Goal: Use online tool/utility: Utilize a website feature to perform a specific function

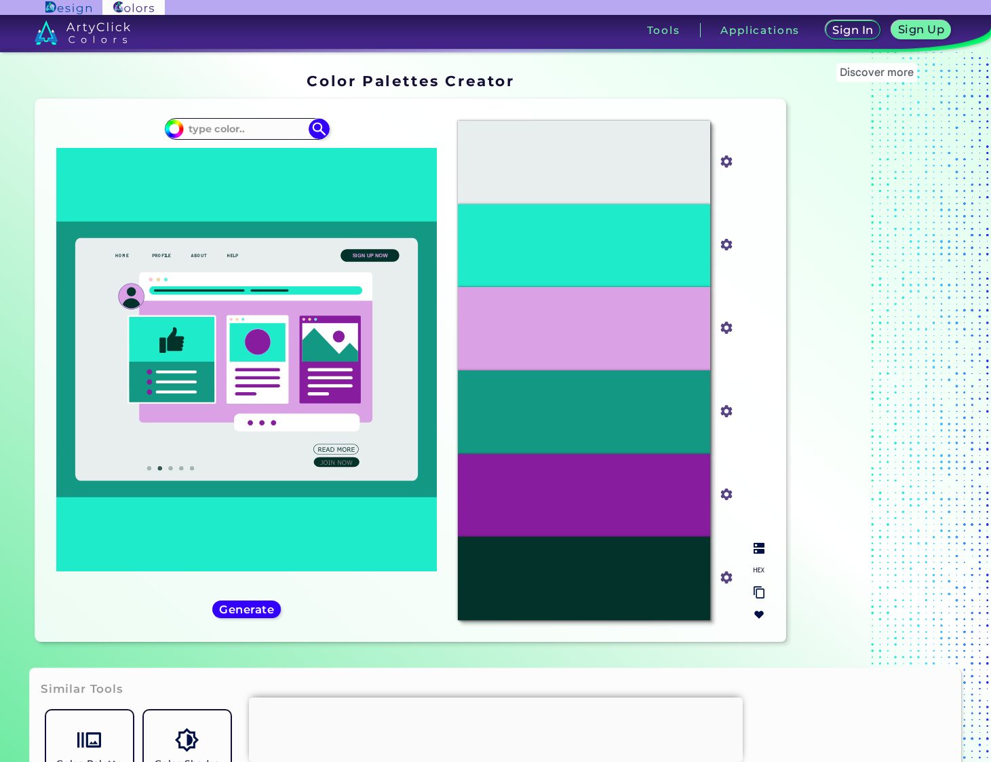
click at [618, 519] on div "#881C9E" at bounding box center [584, 495] width 252 height 83
drag, startPoint x: 604, startPoint y: 504, endPoint x: 292, endPoint y: 136, distance: 481.6
click at [295, 137] on div "Oops - something went wrong. Please try again. #E8EEEE #e8eeee #1EEBC9 #1eebc9 …" at bounding box center [410, 370] width 751 height 543
click at [264, 131] on input at bounding box center [247, 128] width 126 height 18
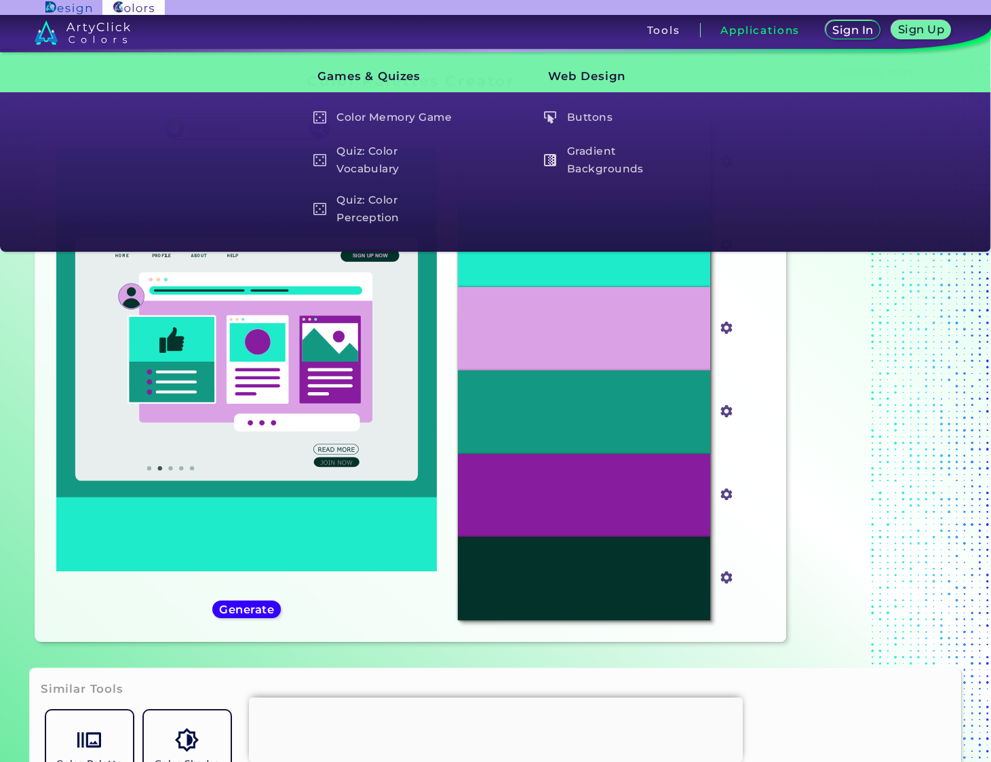
click at [763, 37] on div "Applications" at bounding box center [760, 30] width 119 height 14
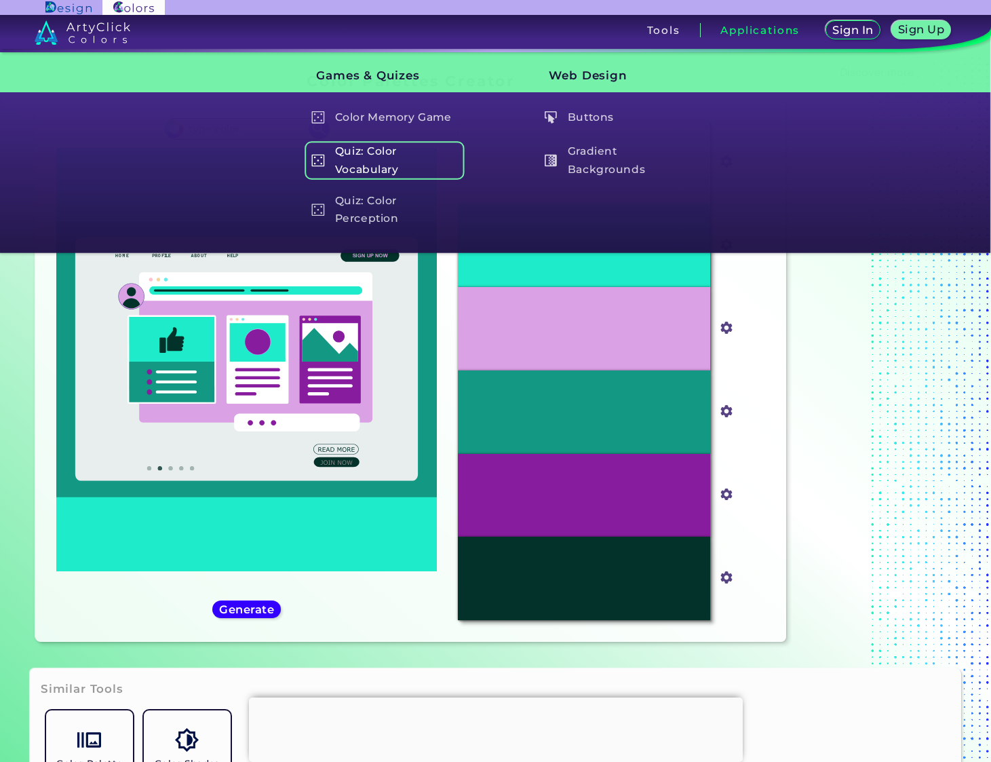
click at [372, 154] on h5 "Quiz: Color Vocabulary" at bounding box center [383, 160] width 159 height 39
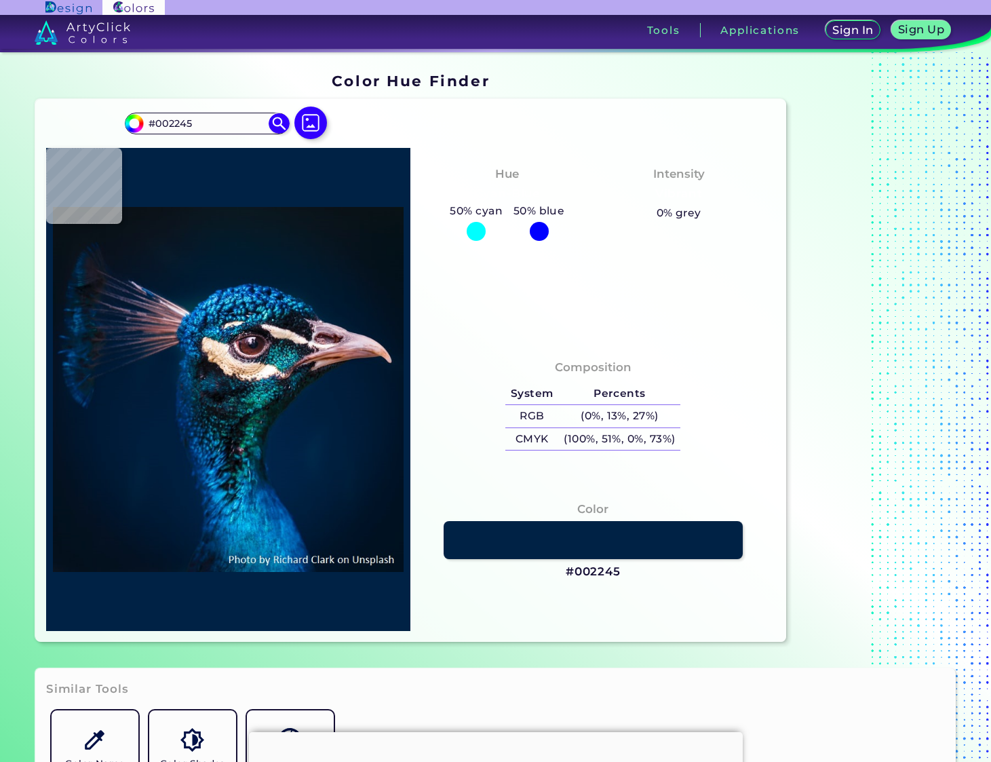
type input "#012346"
type input "#002446"
type input "#012547"
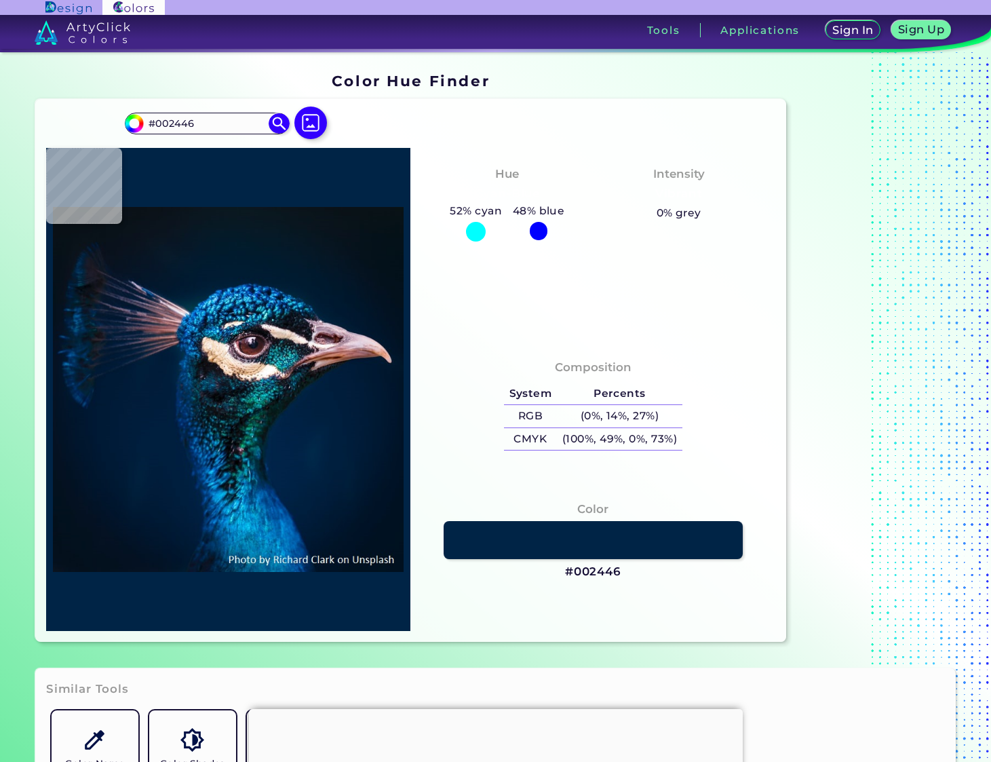
type input "#012547"
type input "#002446"
type input "#002142"
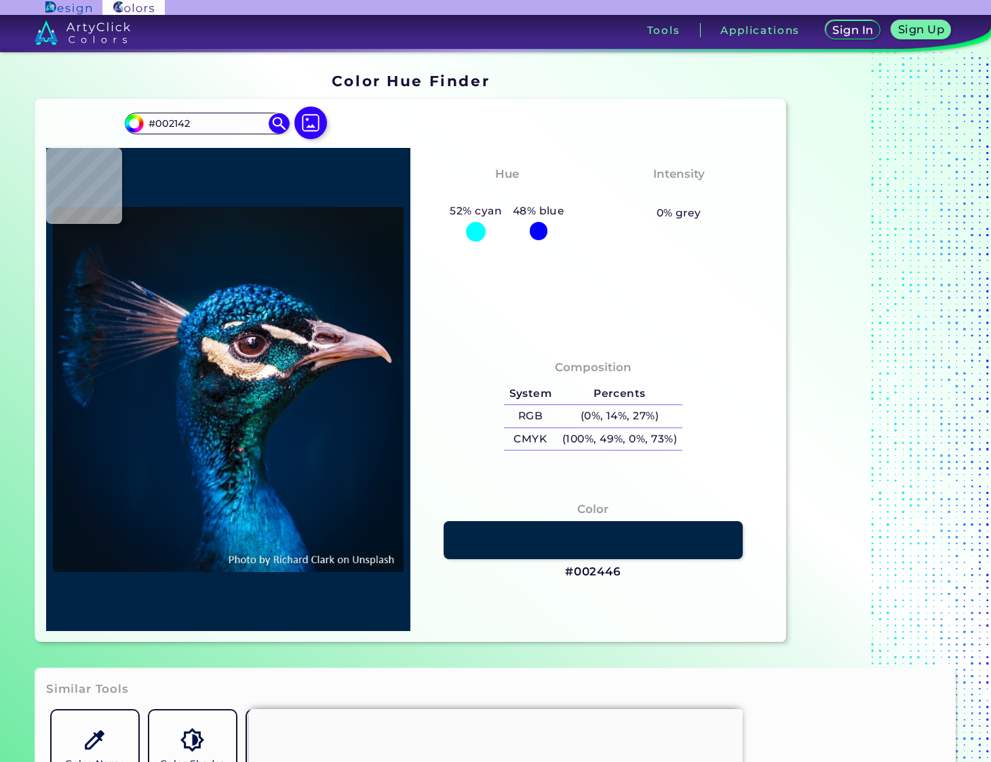
type input "#001f3e"
type input "#001F3E"
type input "#001d3b"
type input "#001D3B"
type input "#011c3a"
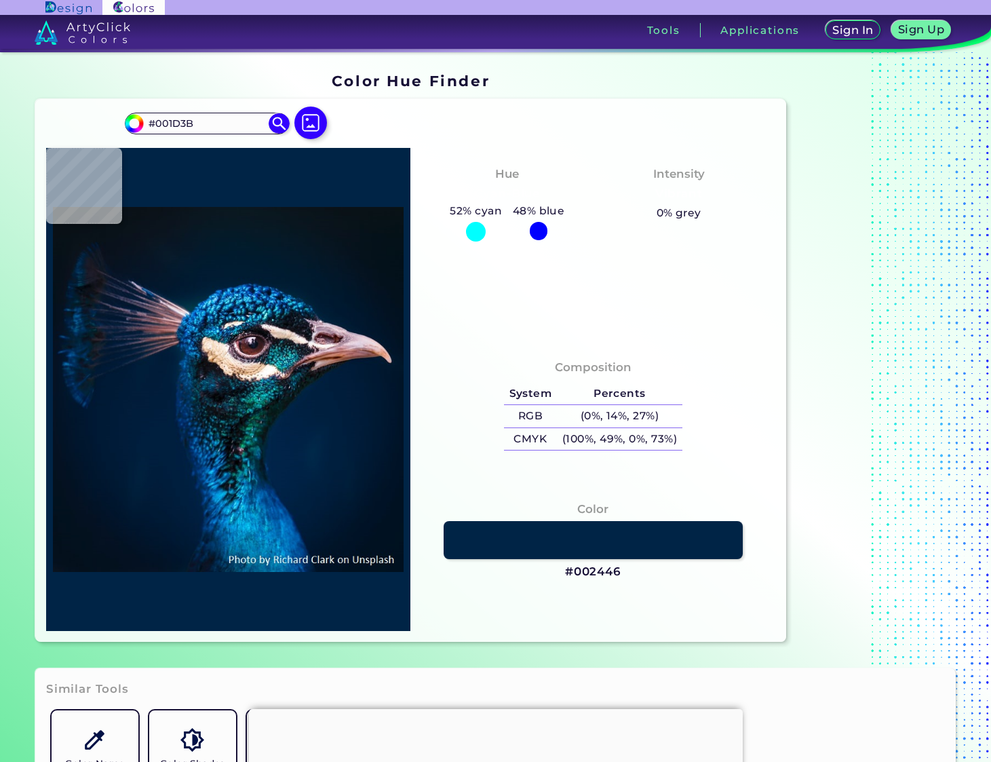
type input "#011C3A"
type input "#011a36"
type input "#011A36"
type input "#001935"
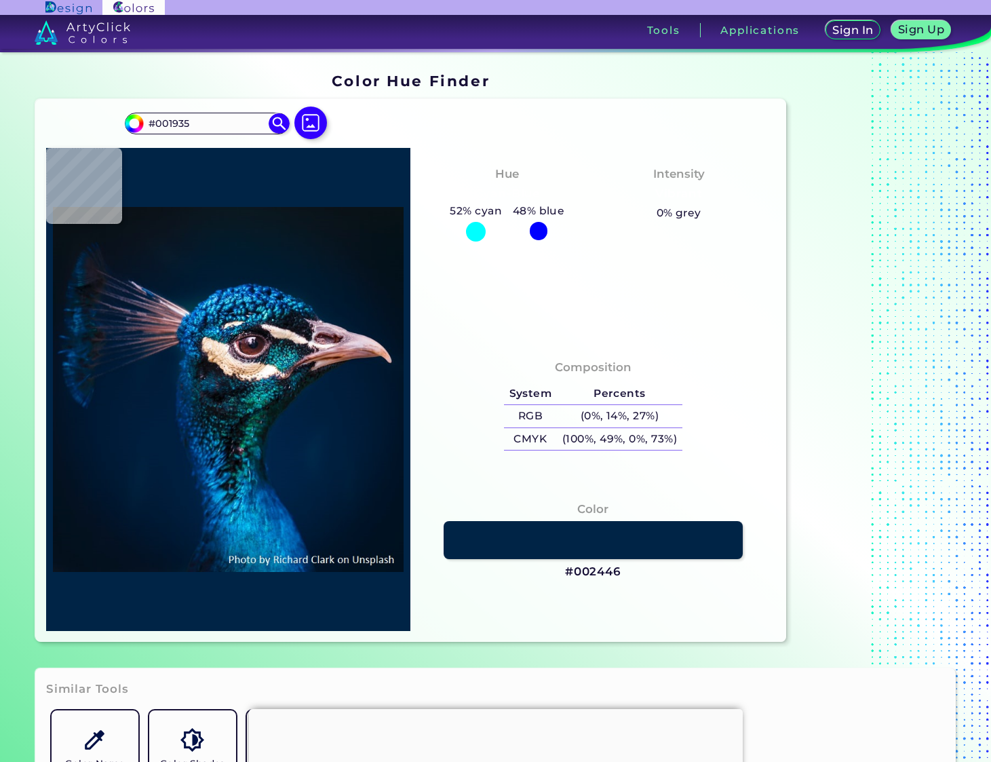
type input "#001832"
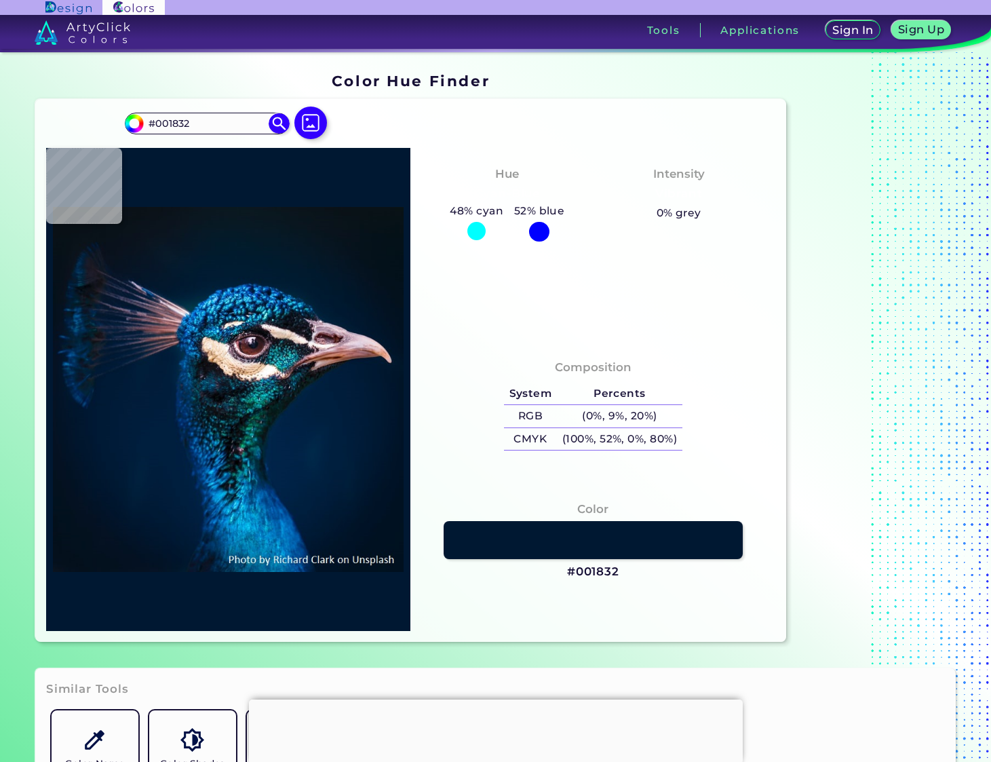
type input "#001834"
type input "#001935"
type input "#011c39"
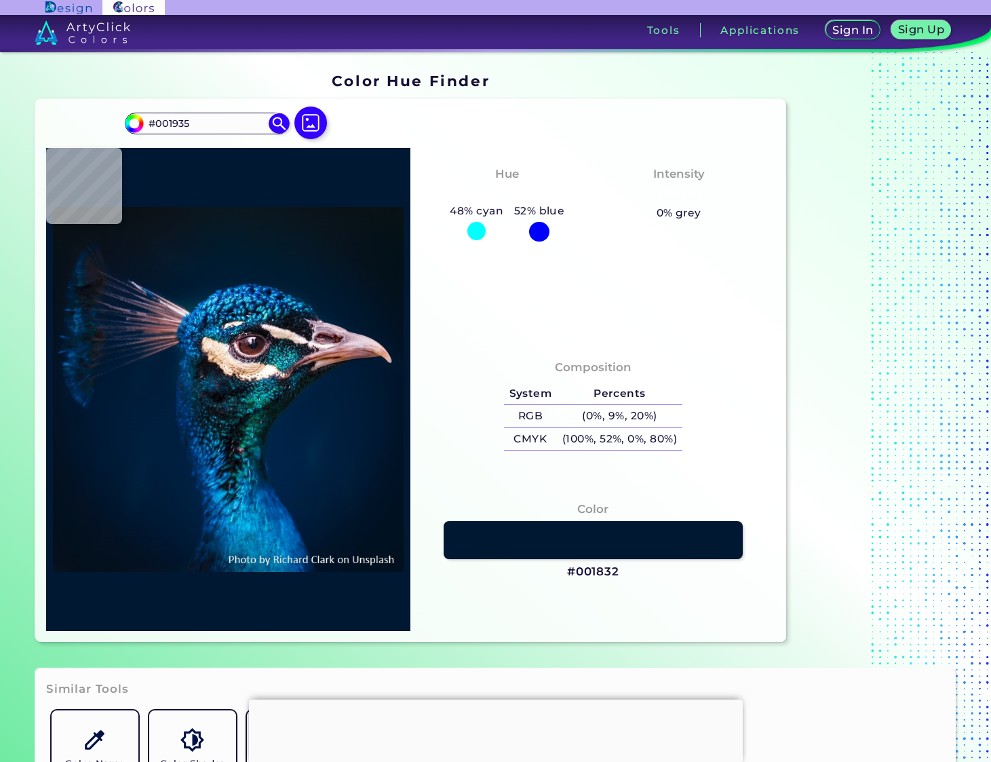
type input "#011C39"
type input "#011c3a"
type input "#011C3A"
type input "#001d3b"
type input "#001D3B"
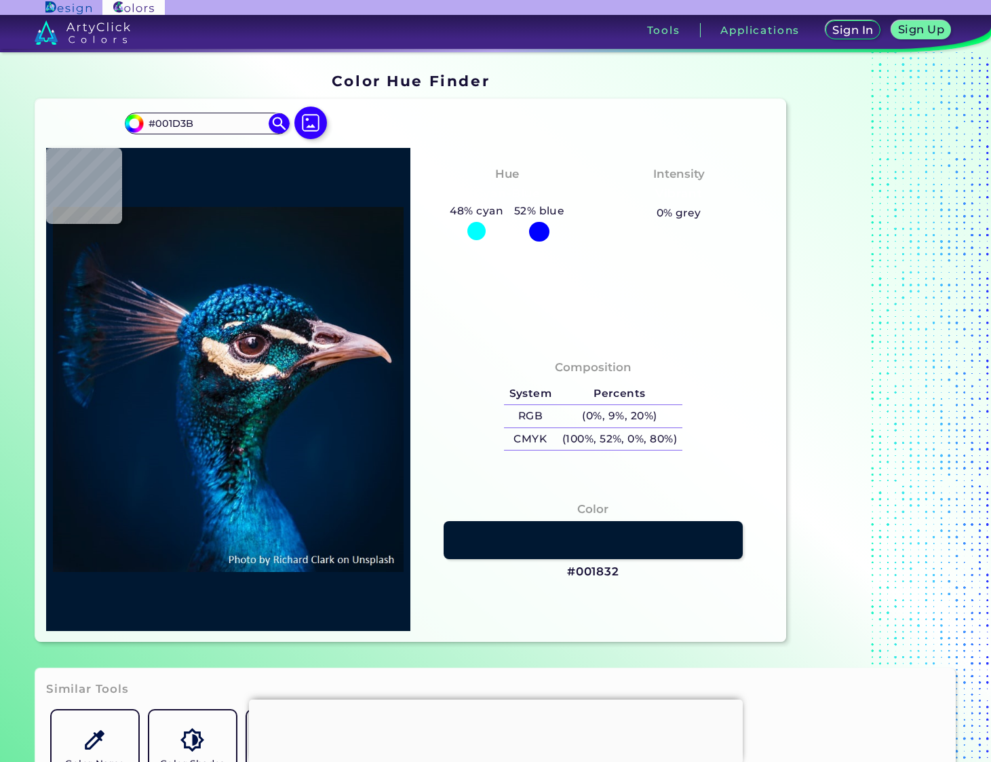
type input "#001e3a"
type input "#001E3A"
type input "#001d3b"
type input "#001D3B"
type input "#001e3a"
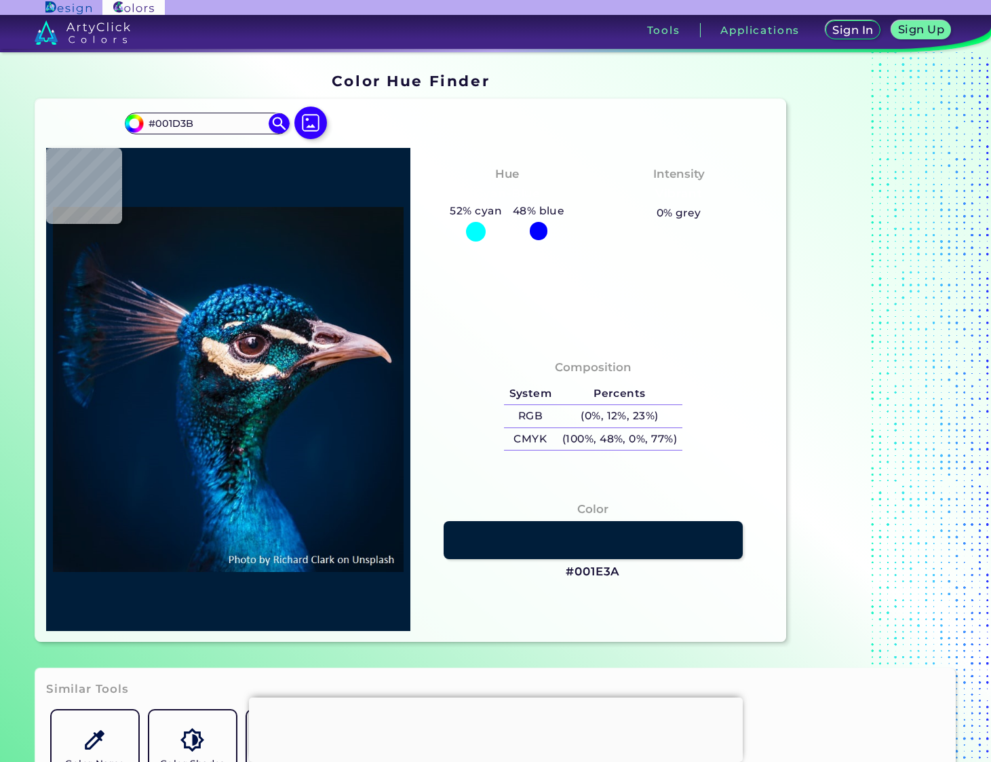
type input "#001E3A"
type input "#001d3b"
type input "#001D3B"
type input "#001f3e"
type input "#001F3E"
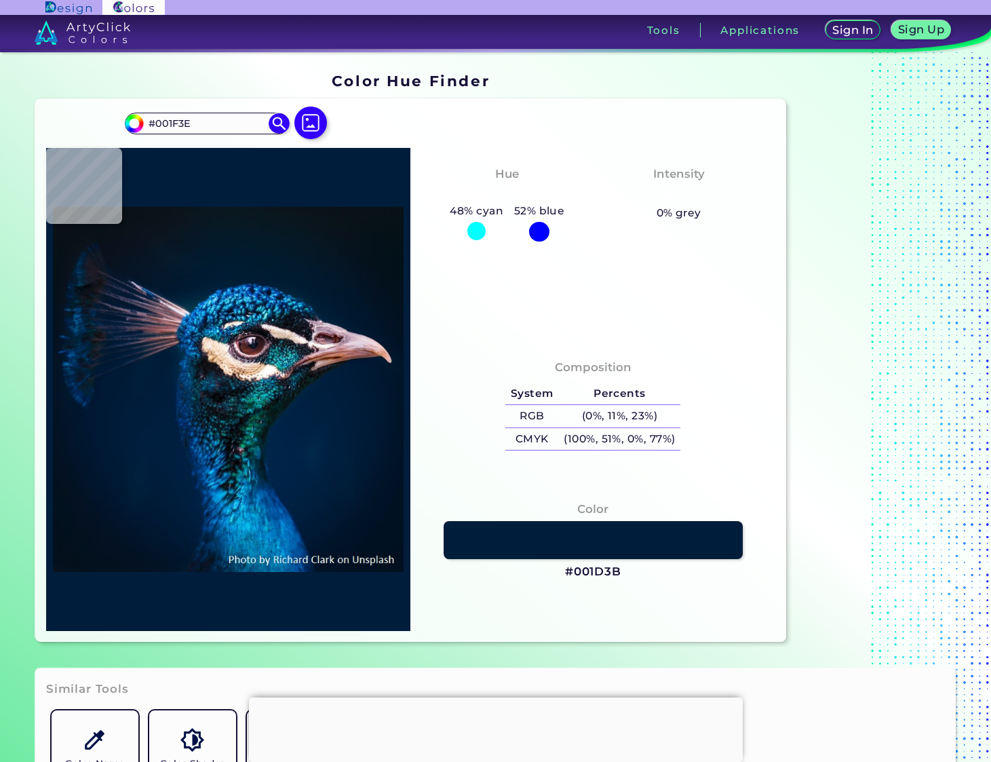
type input "#002140"
type input "#001f3e"
type input "#001F3E"
type input "#03203e"
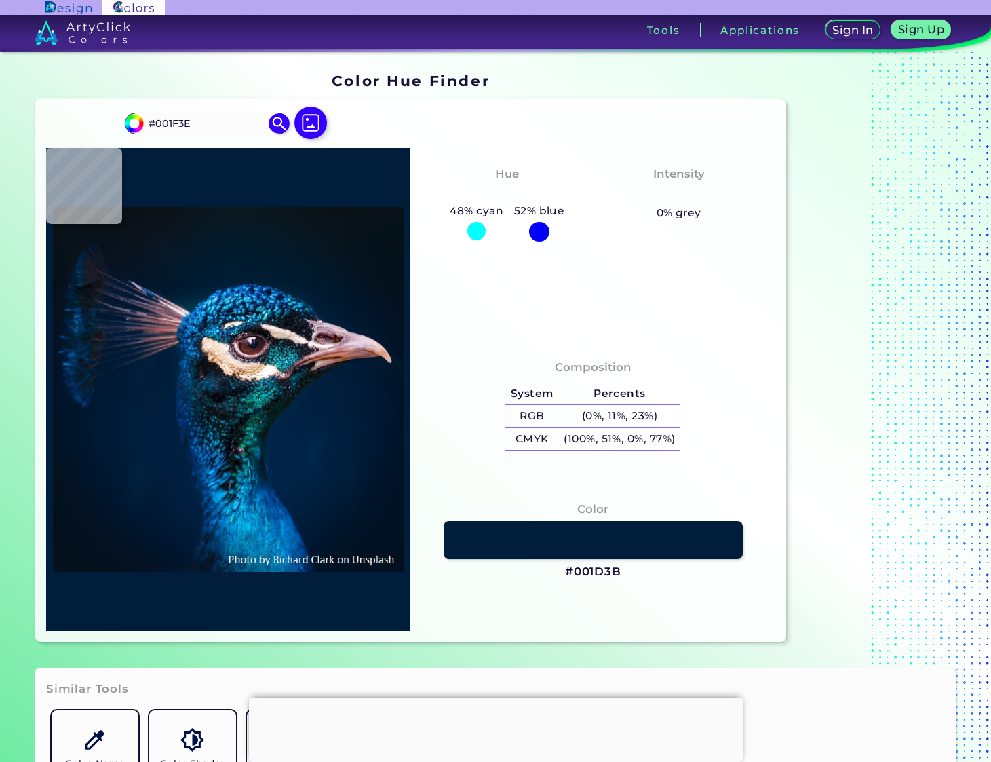
type input "#03203E"
type input "#002341"
type input "#081a1a"
type input "#081A1A"
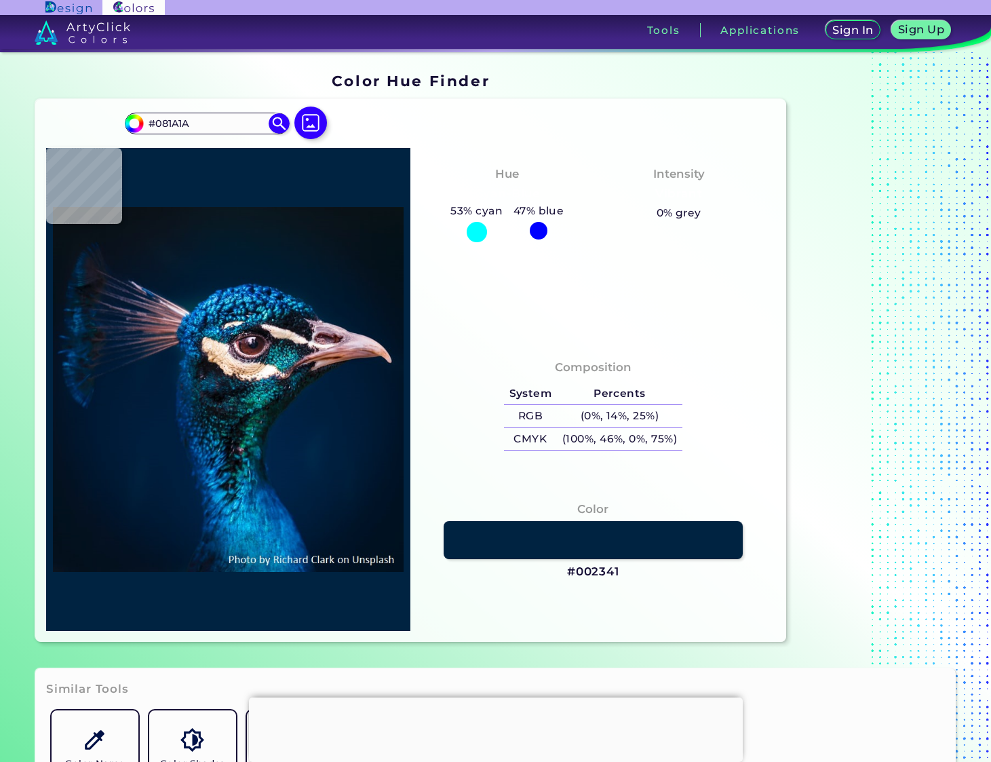
type input "#08222b"
type input "#08222B"
type input "#002e36"
type input "#002E36"
type input "#074a65"
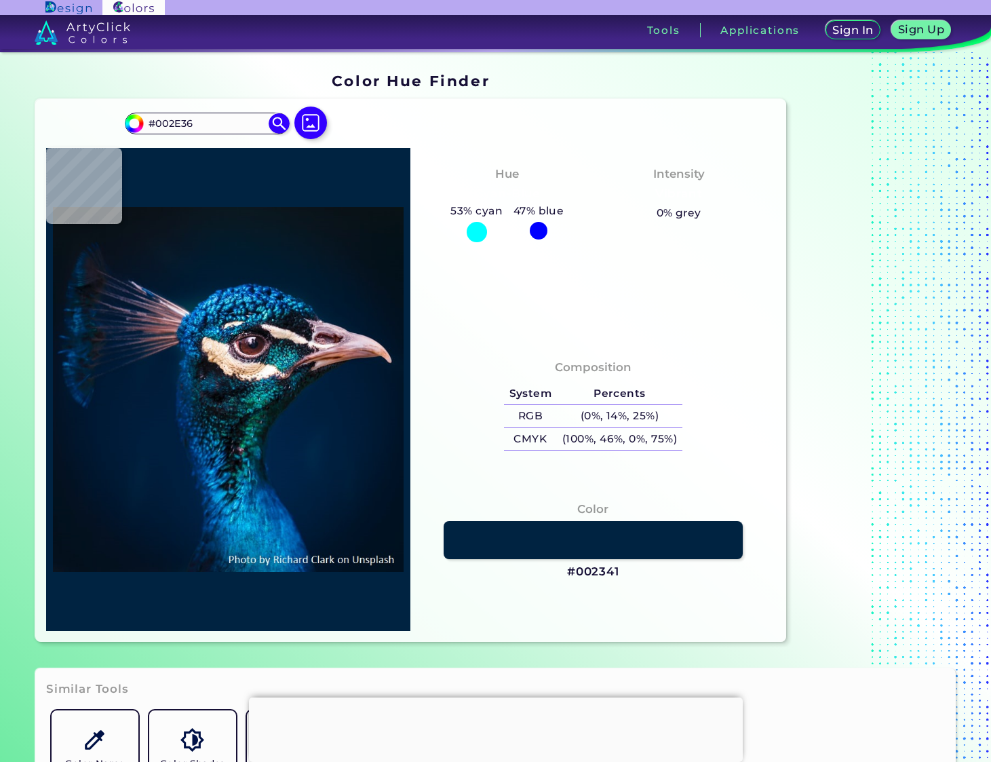
type input "#074A65"
type input "#1e7088"
type input "#1E7088"
type input "#257388"
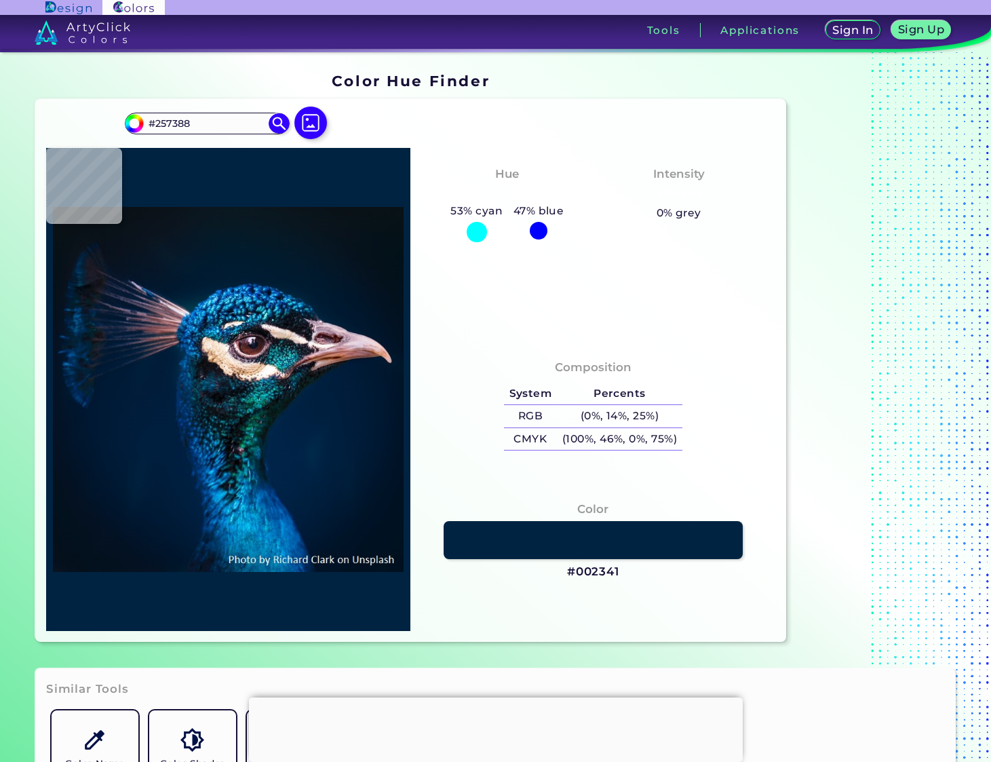
type input "#01344c"
type input "#01344C"
type input "#04263b"
type input "#04263B"
type input "#152533"
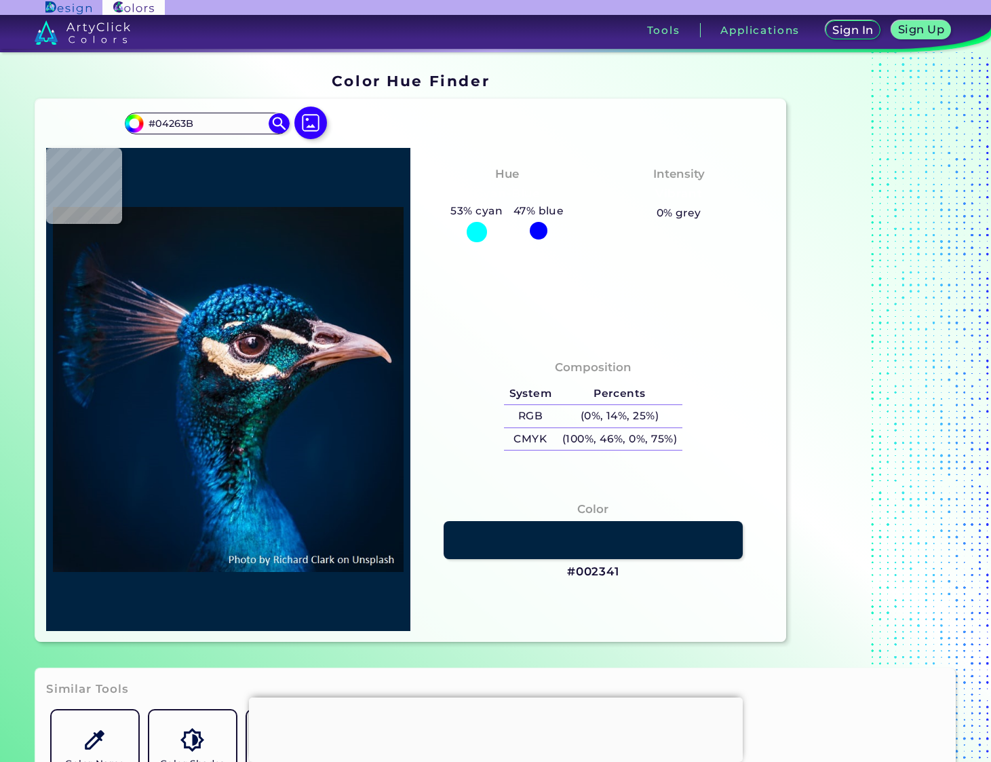
type input "#152533"
type input "#05101d"
type input "#05101D"
type input "#161723"
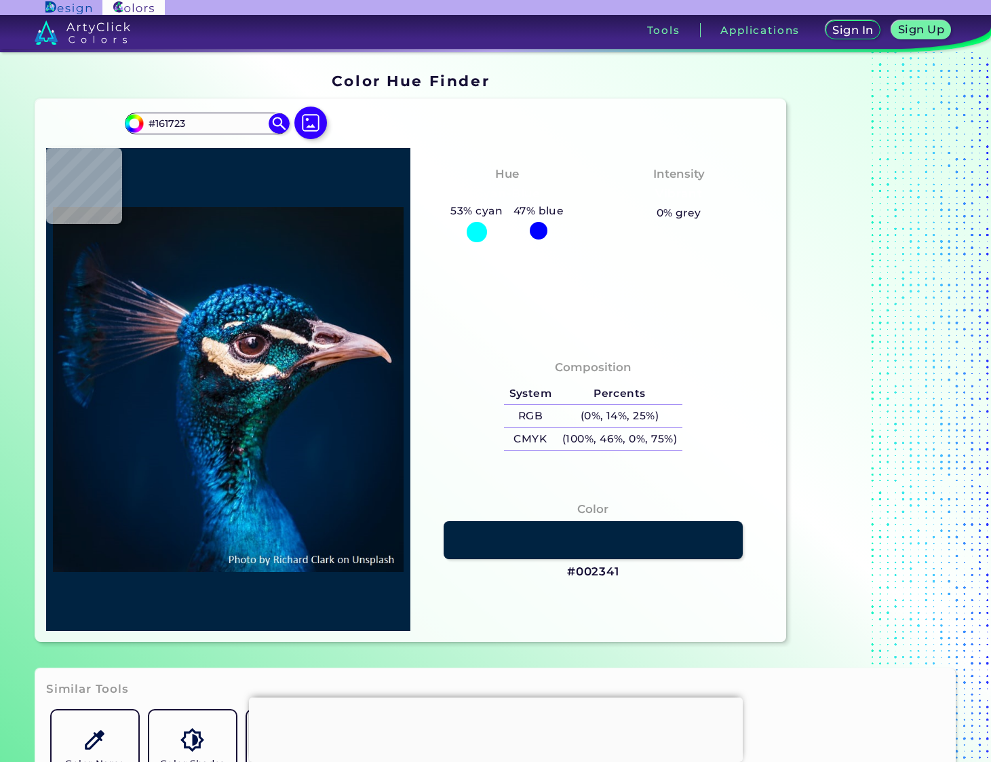
type input "#1b212e"
type input "#1B212E"
type input "#0c1822"
type input "#0C1822"
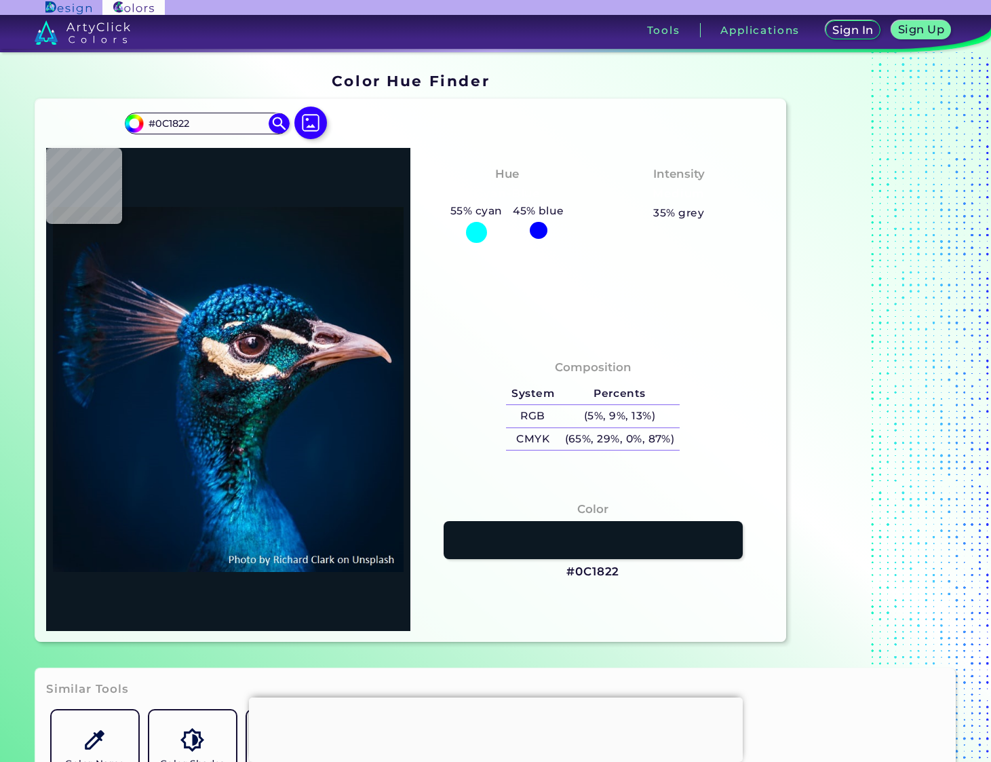
type input "#0b2436"
type input "#0B2436"
type input "#002f3f"
type input "#002F3F"
type input "#115977"
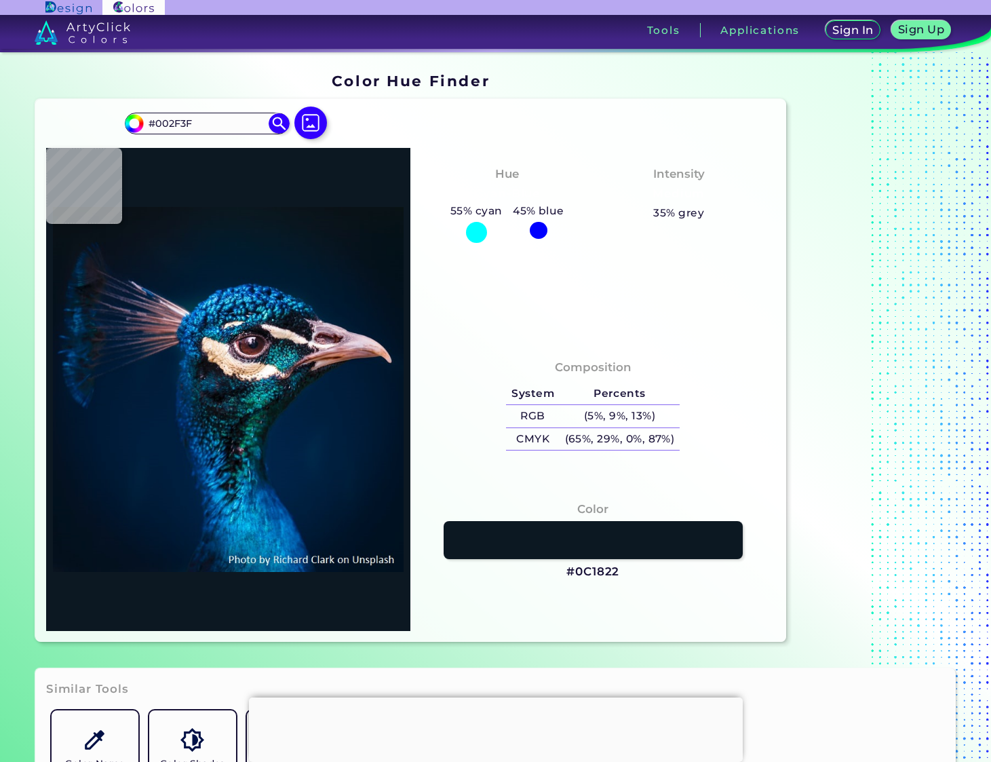
type input "#115977"
type input "#19687e"
type input "#19687E"
type input "#044165"
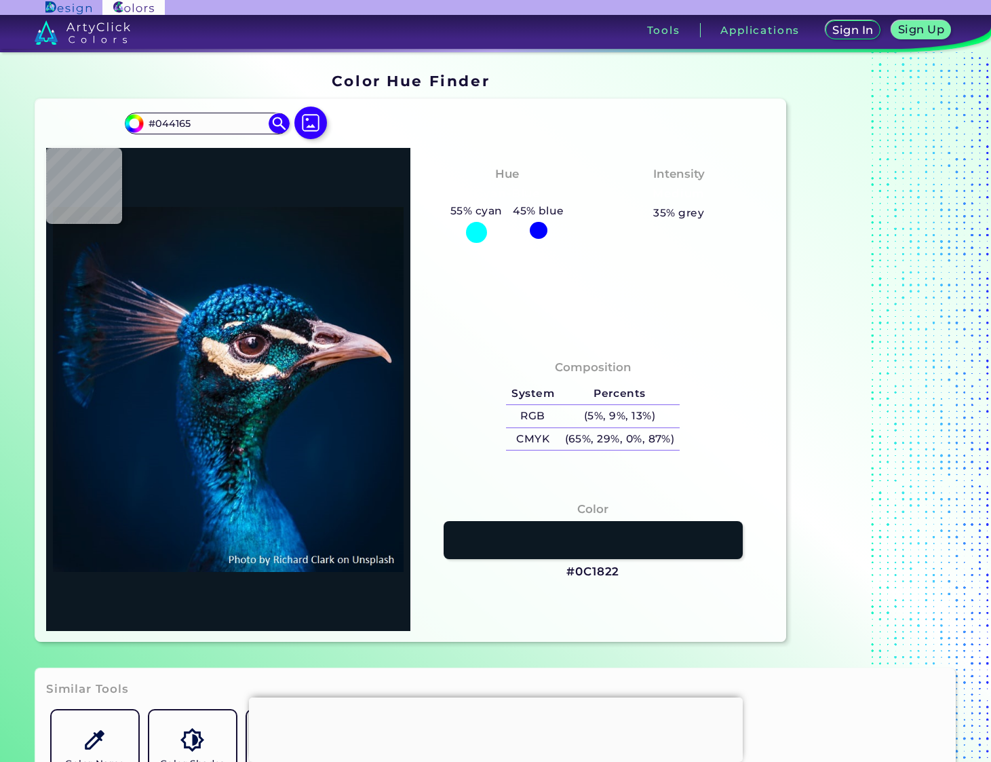
type input "#003656"
type input "#044660"
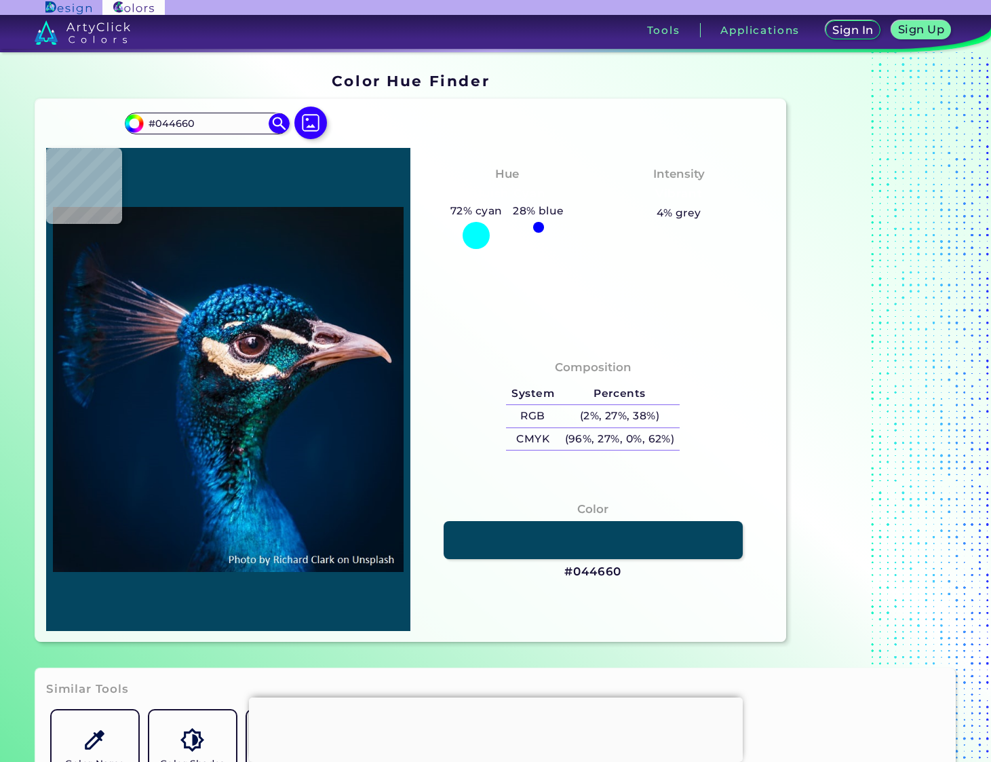
type input "#114f70"
type input "#114F70"
type input "#0d4b68"
type input "#0D4B68"
type input "#0d5970"
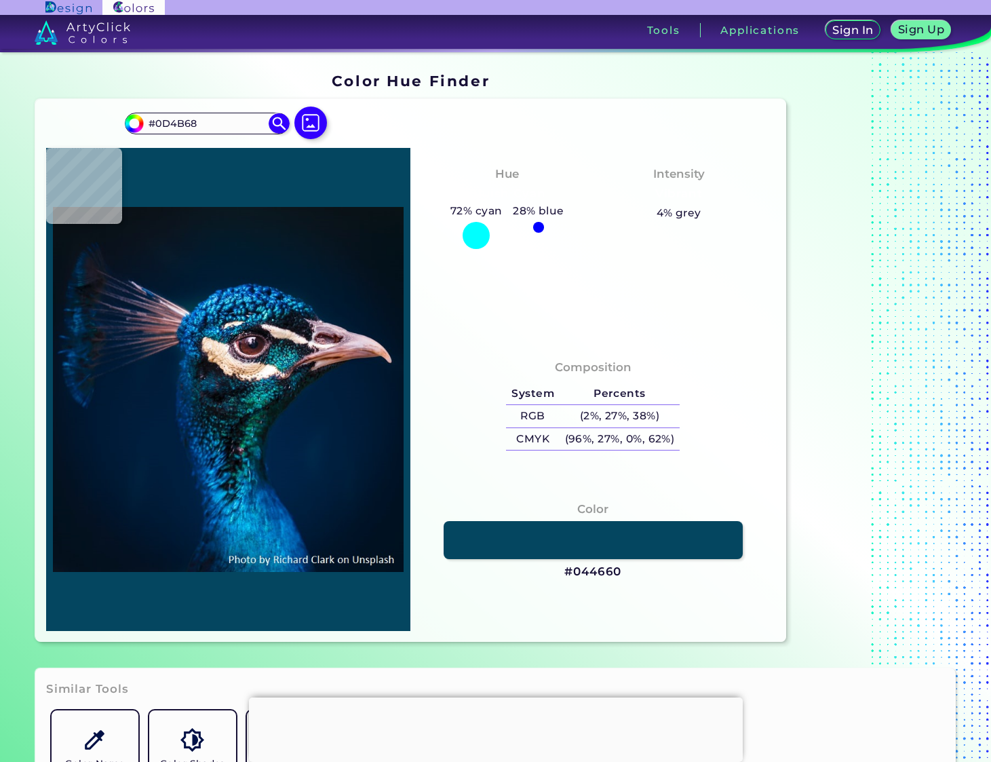
type input "#0D5970"
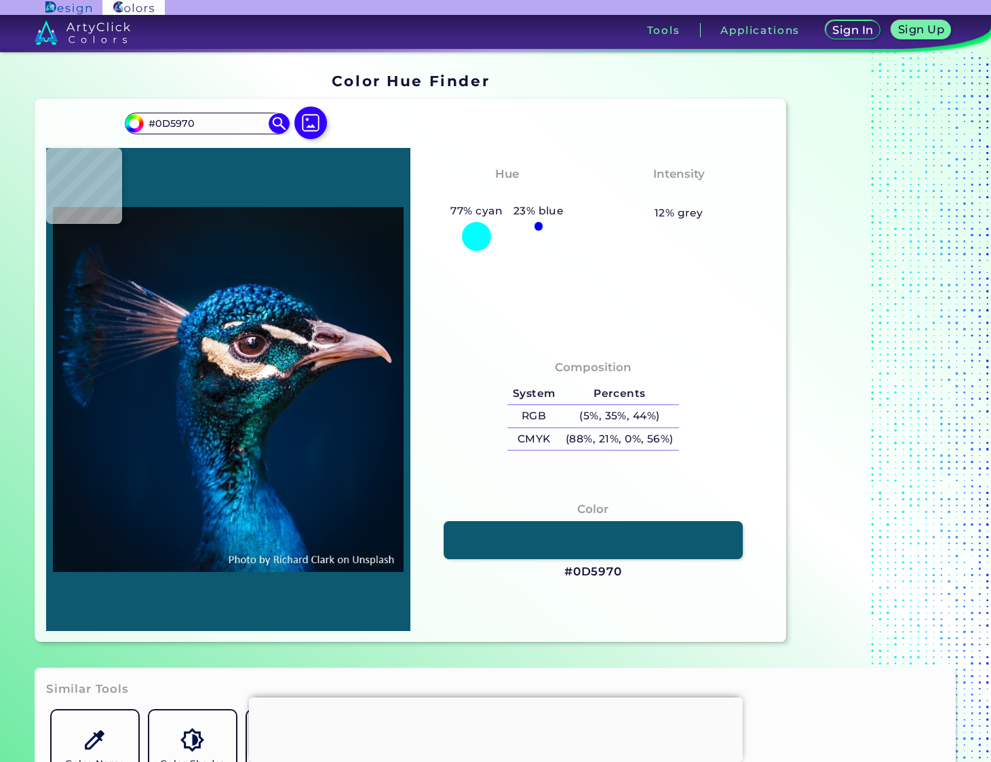
type input "#0e5165"
type input "#0E5165"
type input "#0b5865"
type input "#0B5865"
type input "#124b60"
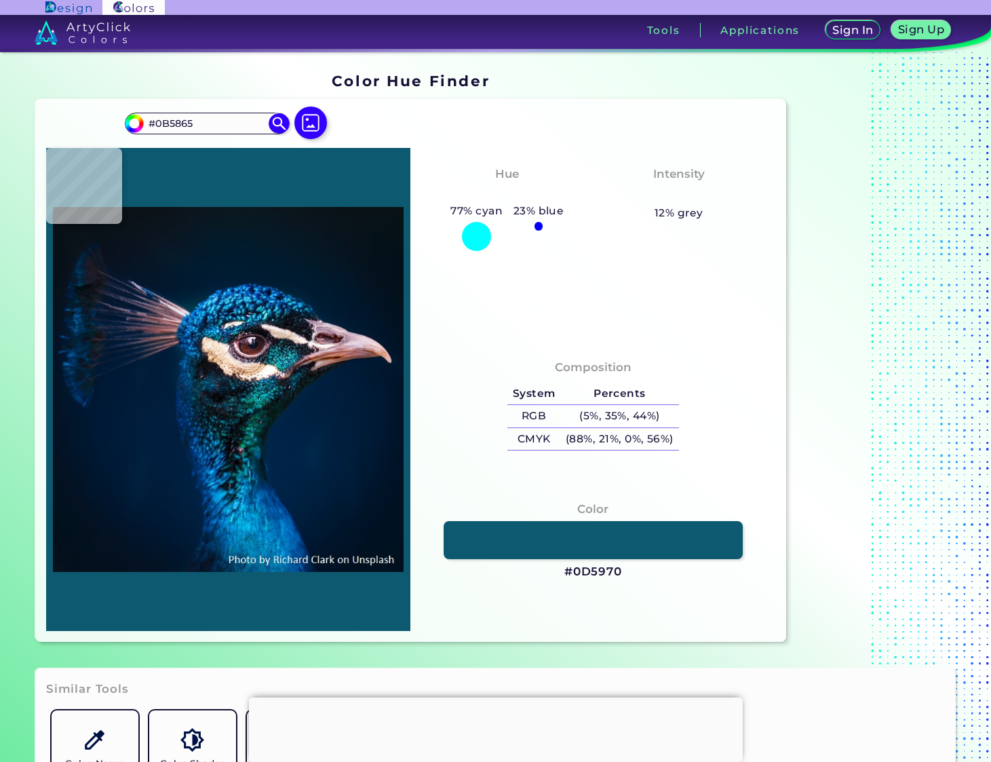
type input "#124B60"
type input "#144e5e"
type input "#144E5E"
type input "#062e3e"
type input "#062E3E"
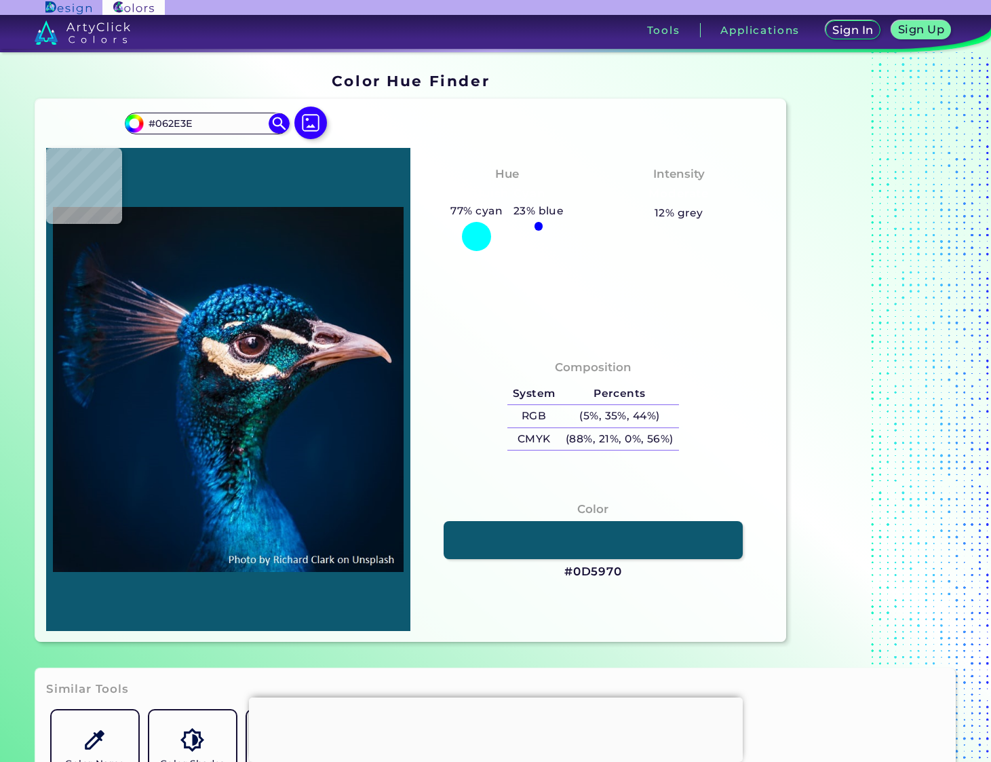
type input "#0a2a3b"
type input "#0A2A3B"
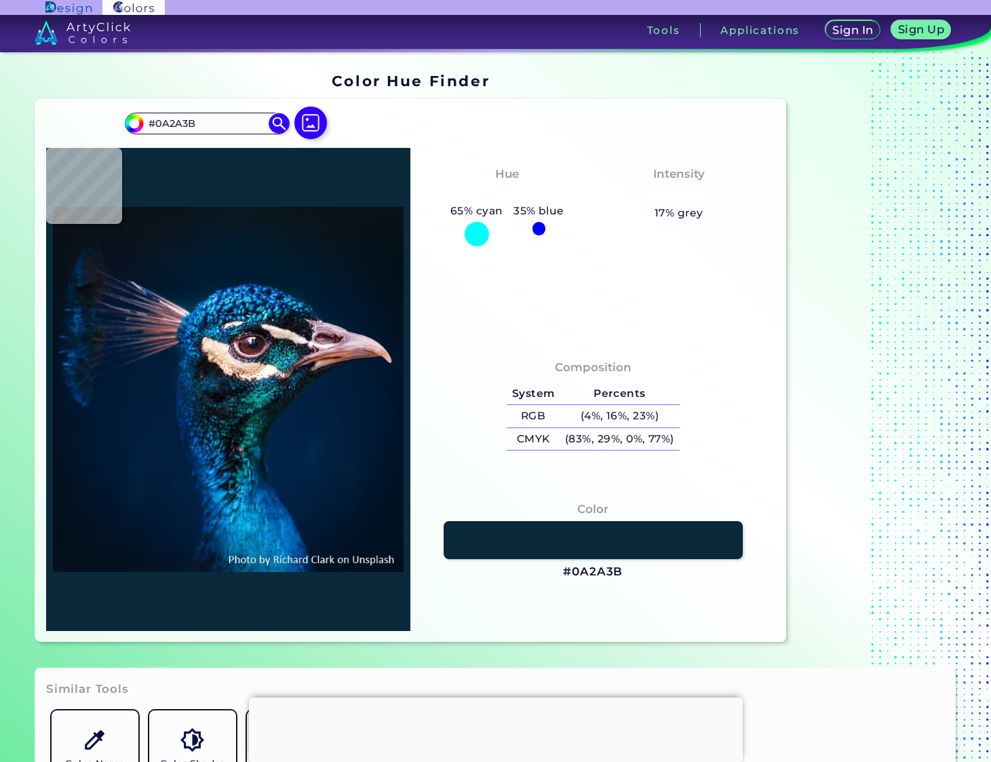
type input "#183749"
type input "#0f535e"
type input "#0F535E"
type input "#0e5b66"
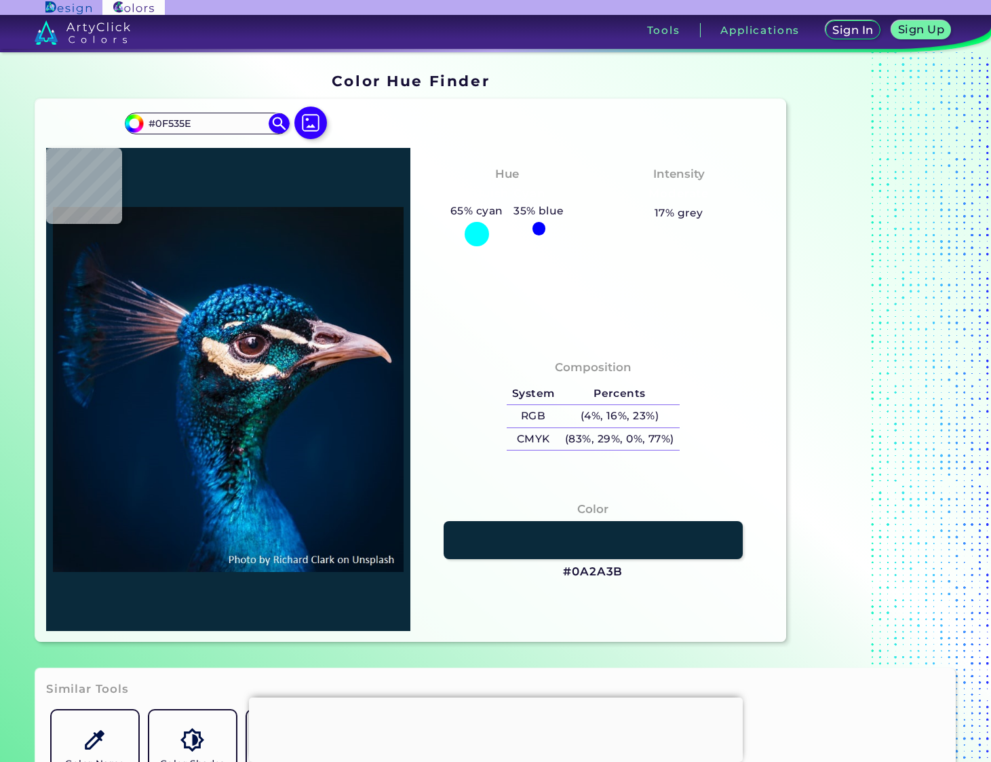
type input "#0E5B66"
type input "#025363"
type input "#046d7a"
type input "#046D7A"
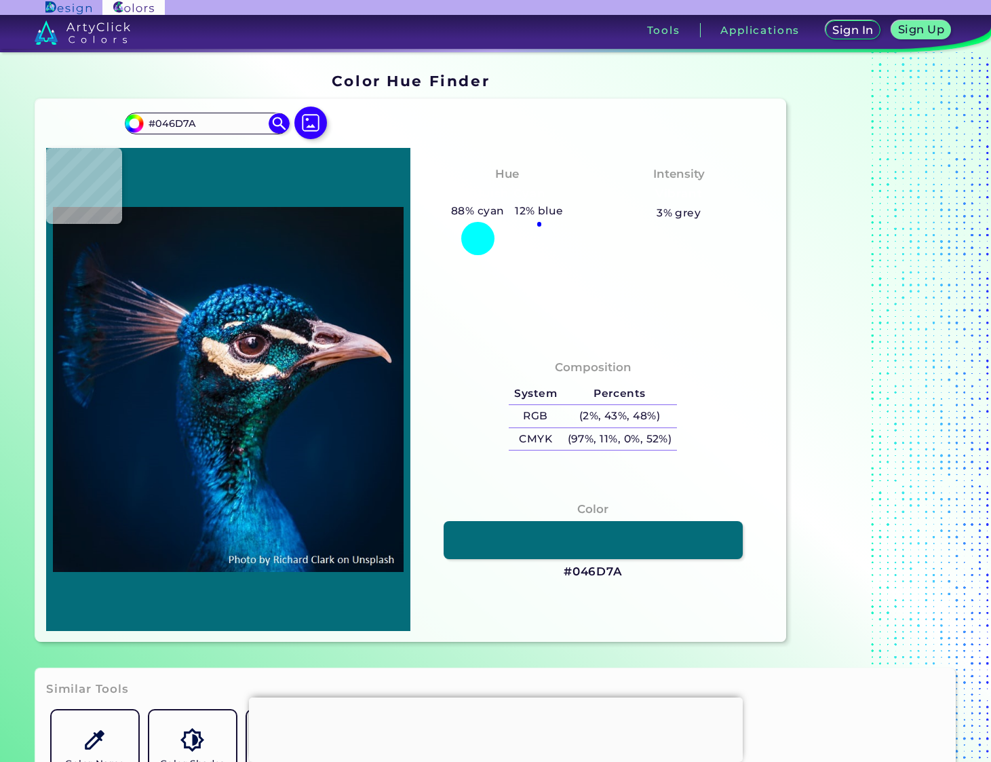
type input "#11949d"
type input "#11949D"
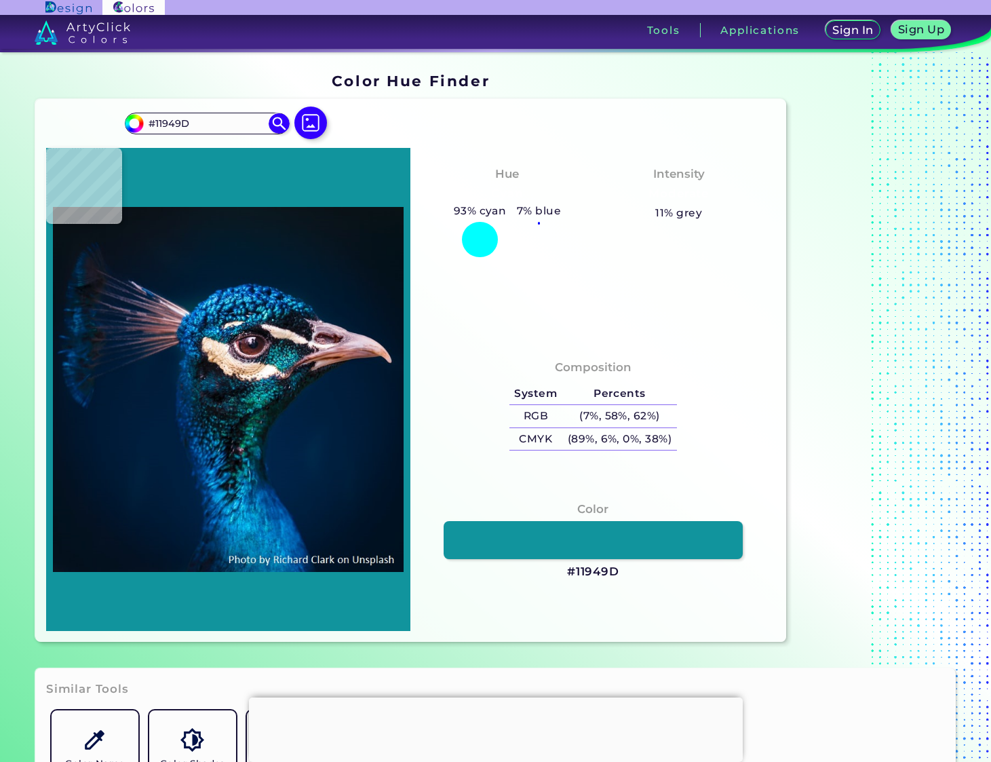
type input "#0a7b87"
type input "#0A7B87"
type input "#077281"
type input "#005f6f"
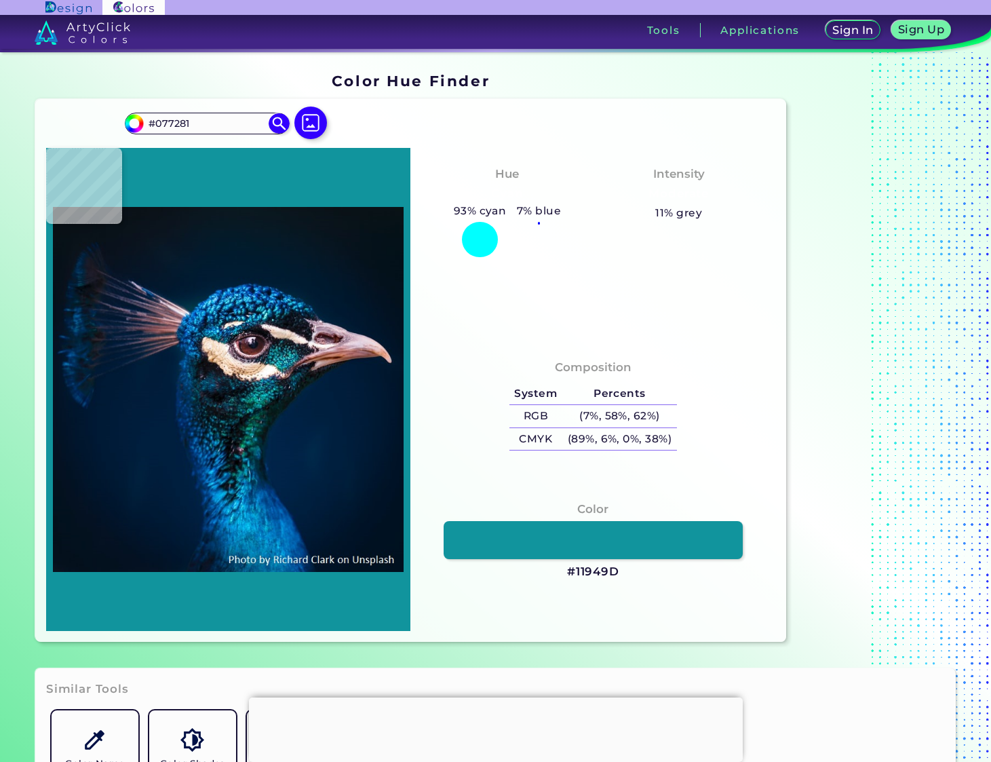
type input "#005F6F"
type input "#04667a"
type input "#04667A"
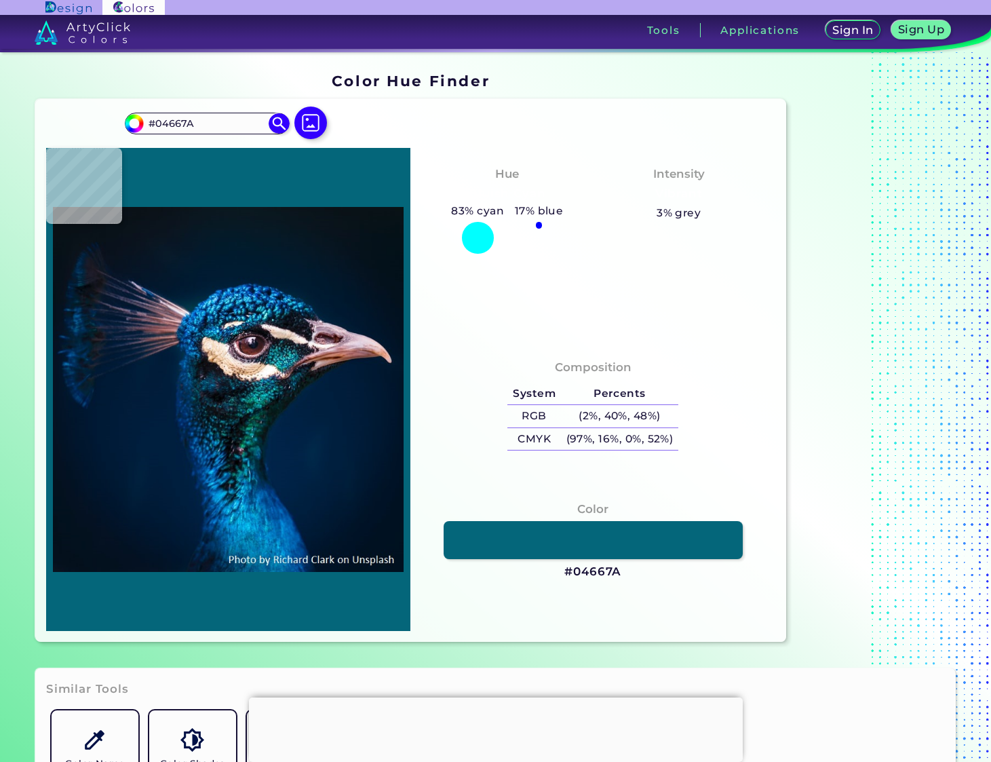
type input "#167d8f"
type input "#167D8F"
type input "#218497"
type input "#015264"
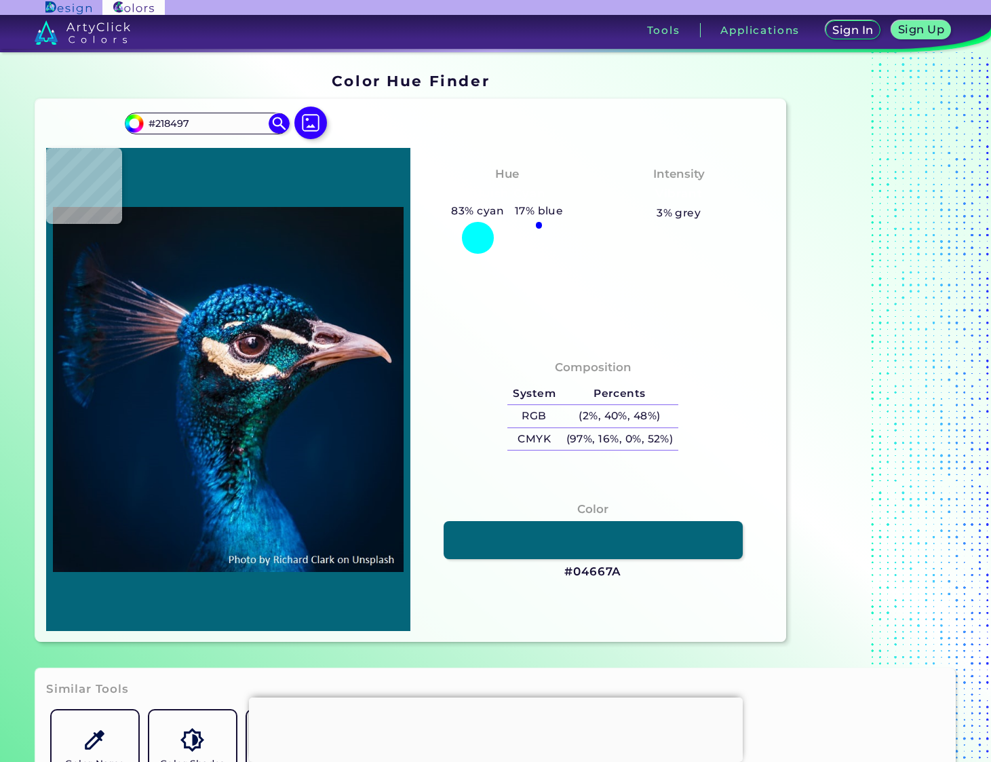
type input "#015264"
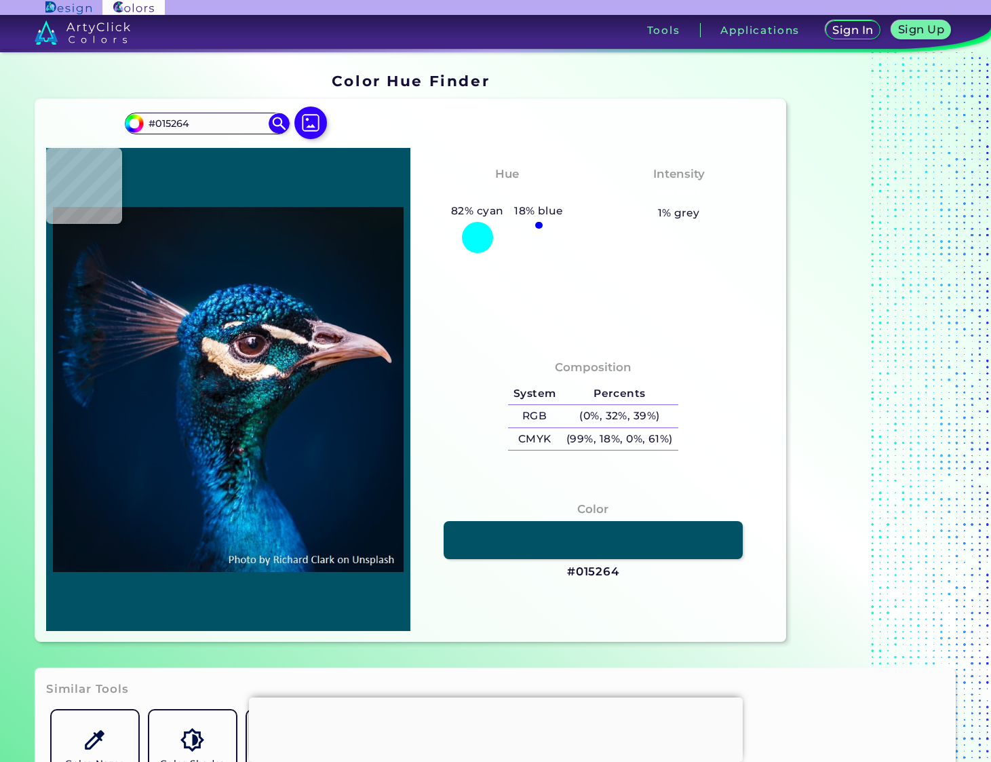
type input "#043e47"
type input "#043E47"
type input "#035a60"
type input "#035A60"
type input "#016b75"
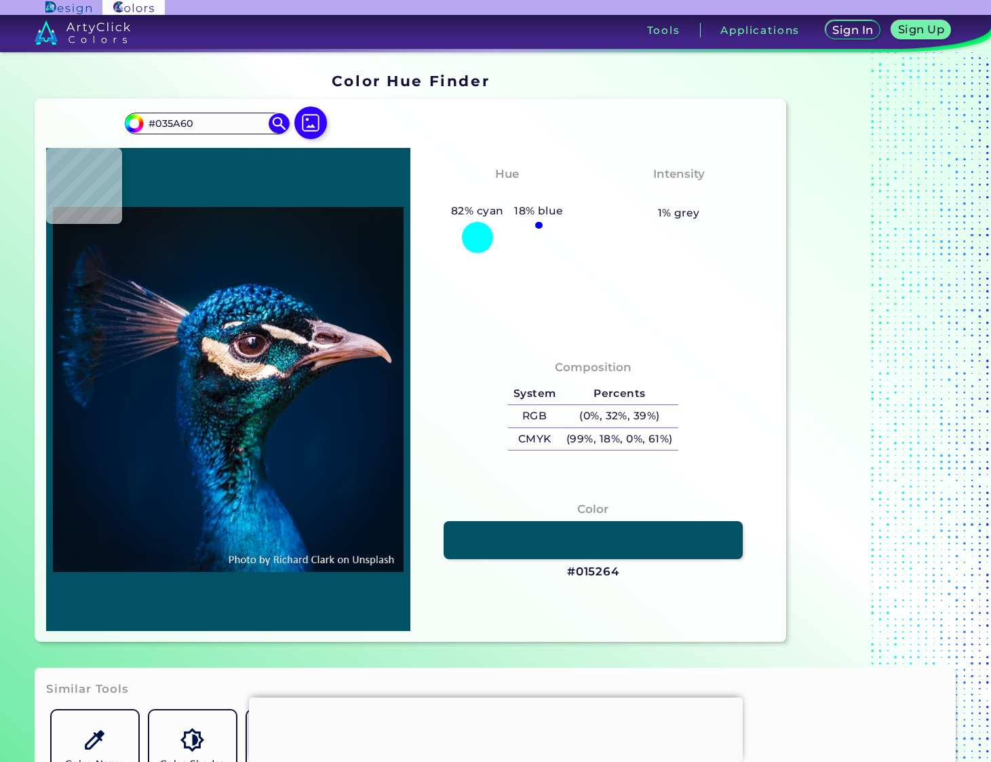
type input "#016B75"
type input "#17656b"
type input "#17656B"
type input "#1d5b5d"
type input "#1D5B5D"
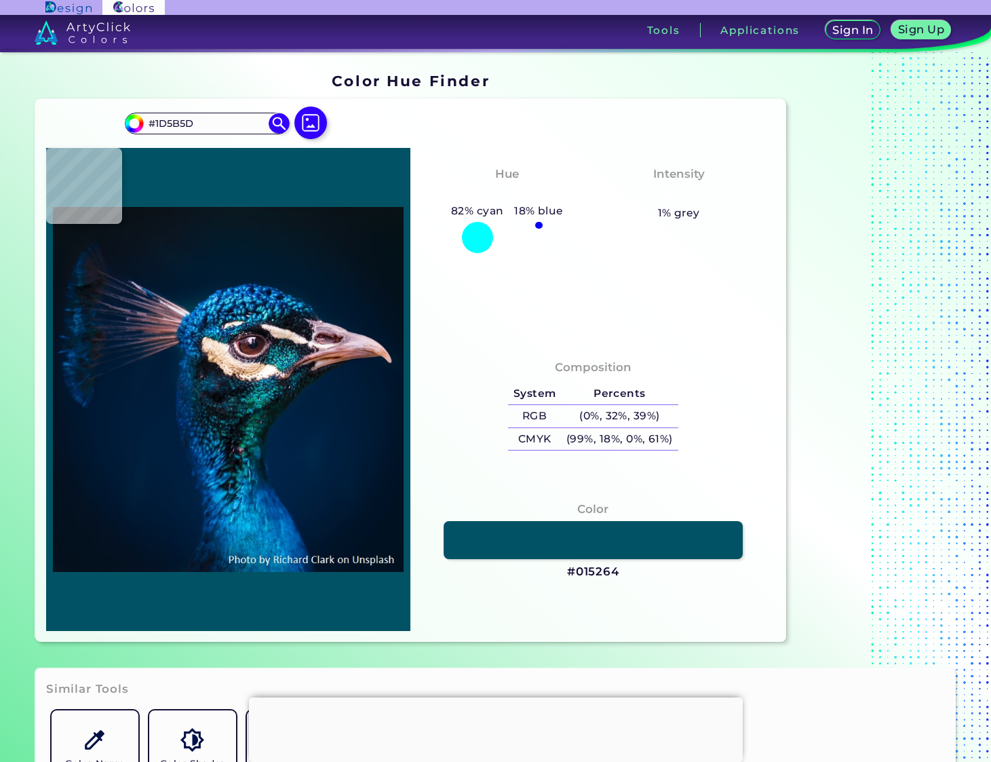
type input "#466467"
type input "#355b5b"
type input "#355B5B"
type input "#153a3a"
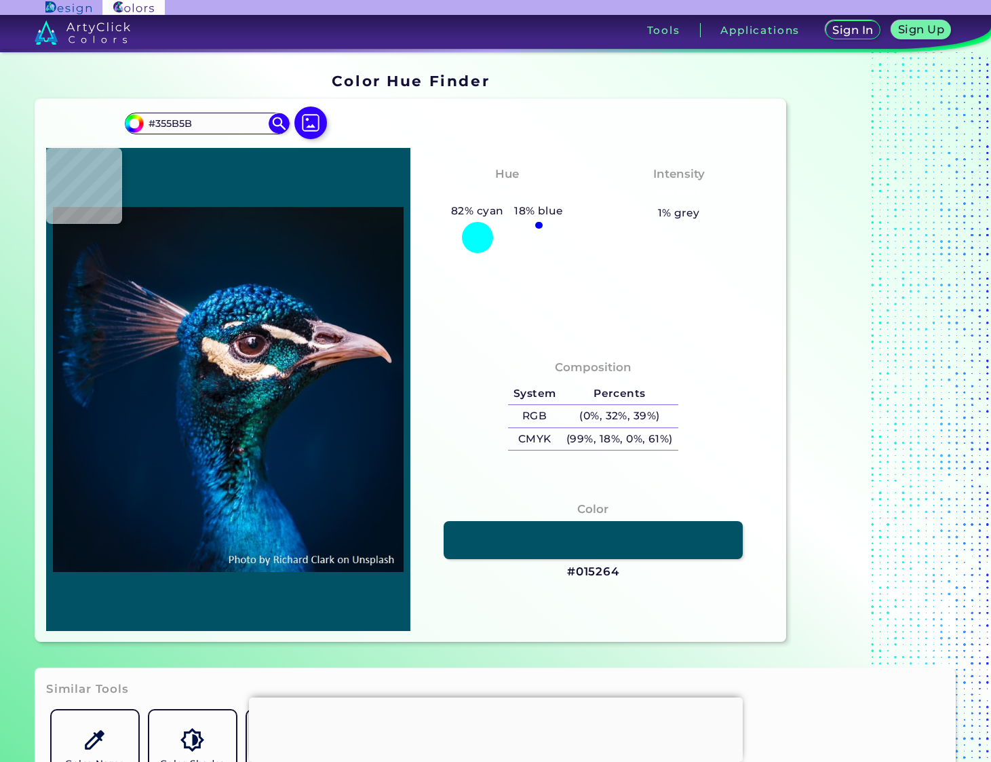
type input "#153A3A"
type input "#104a45"
type input "#104A45"
type input "#207b6f"
type input "#207B6F"
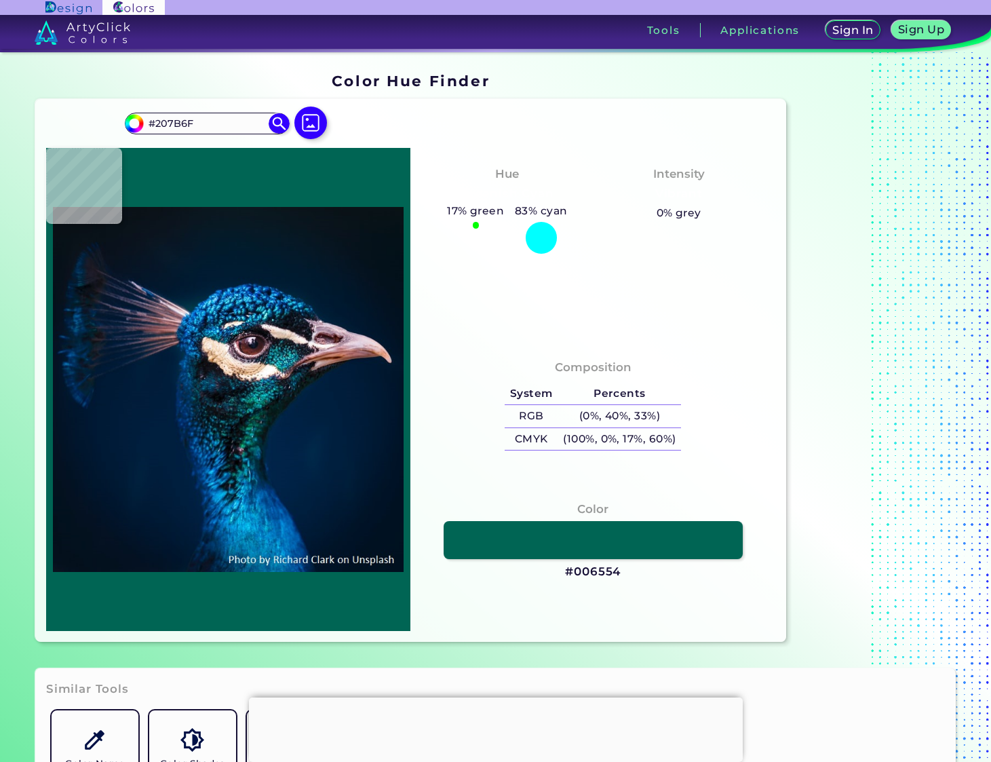
type input "#006554"
type input "#005a4b"
type input "#005A4B"
type input "#014940"
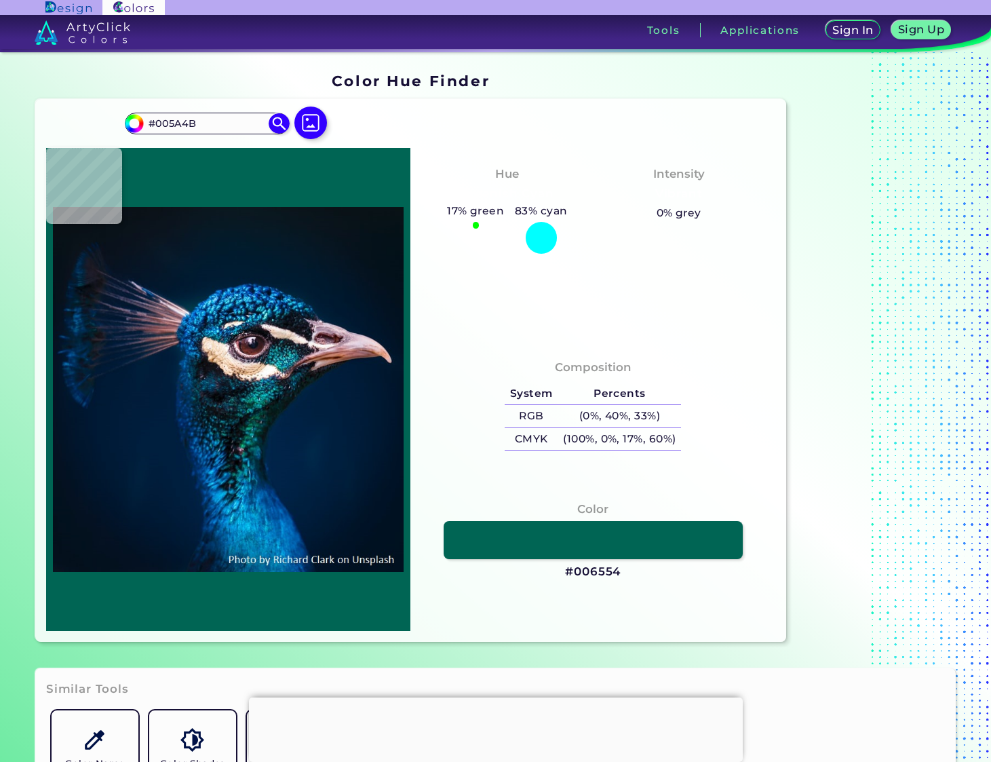
type input "#014940"
type input "#004c4b"
type input "#004C4B"
type input "#005257"
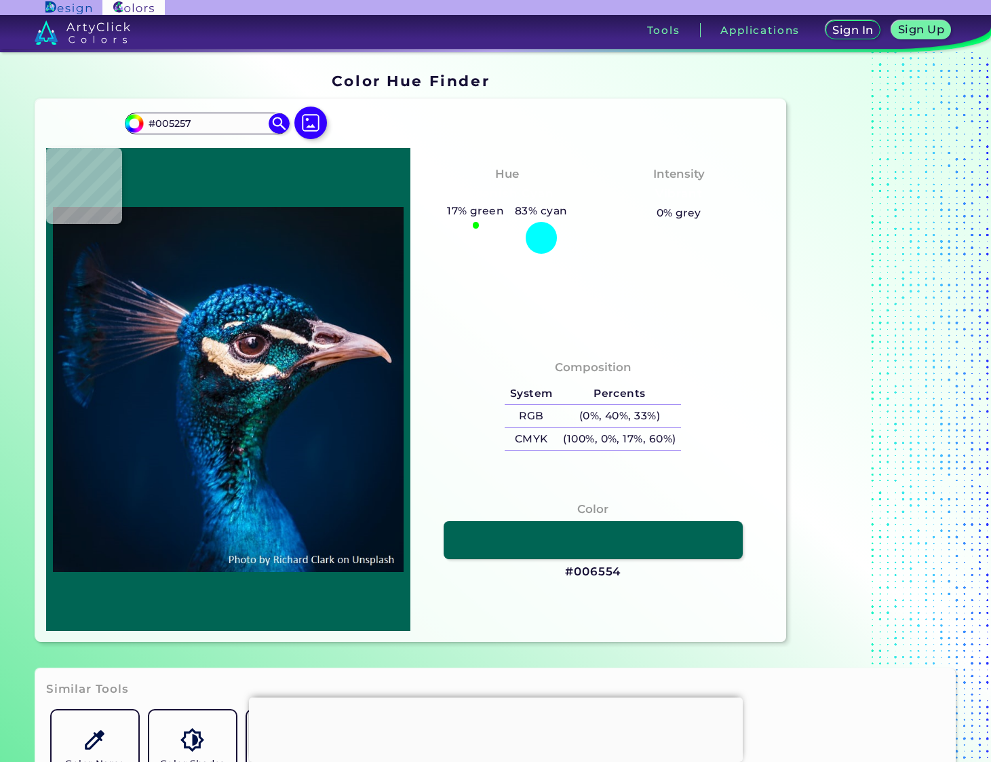
type input "#0c3b45"
type input "#0C3B45"
type input "#094347"
type input "#03312a"
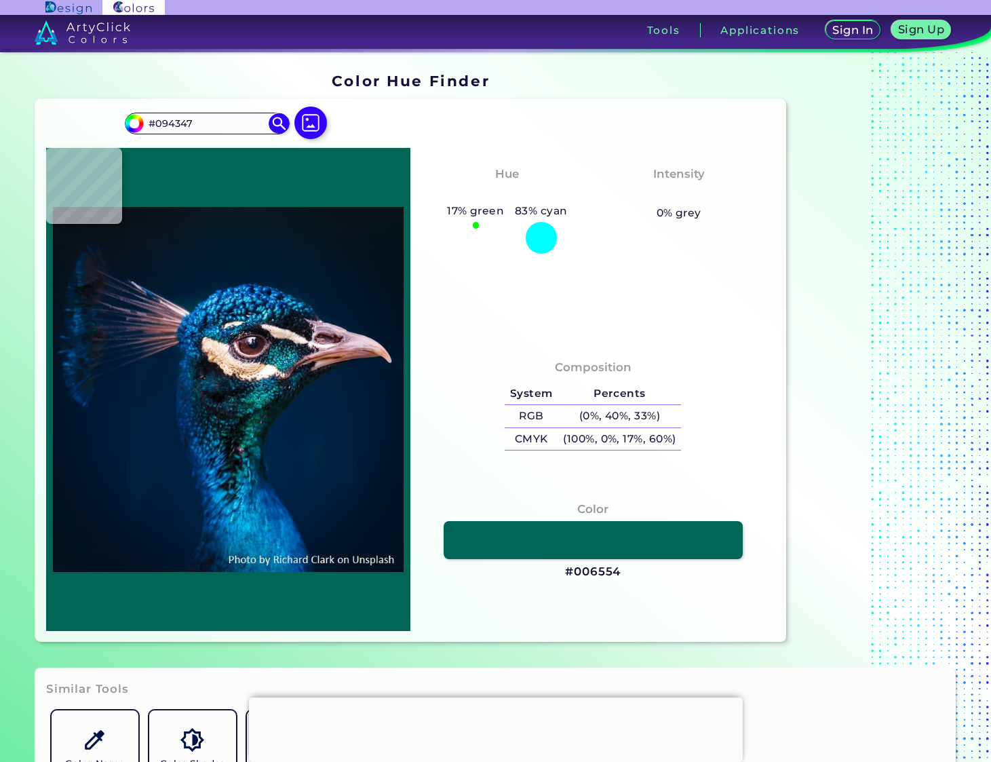
type input "#03312A"
type input "#10564b"
type input "#10564B"
type input "#035044"
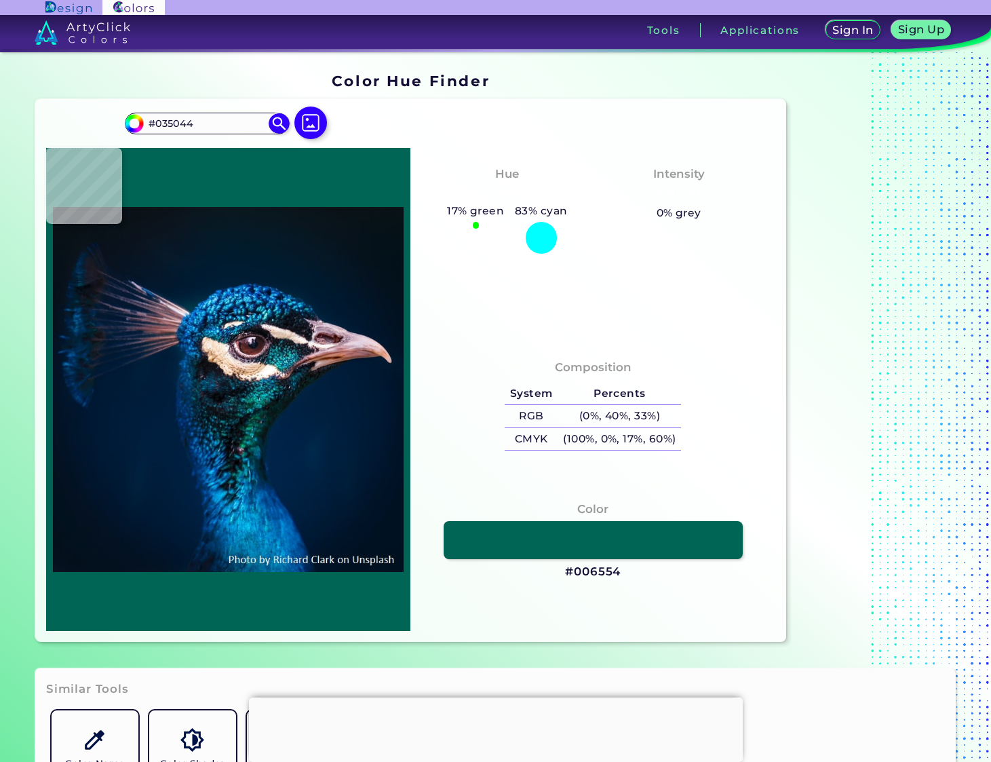
type input "#063743"
type input "#08312b"
type input "#08312B"
type input "#075f68"
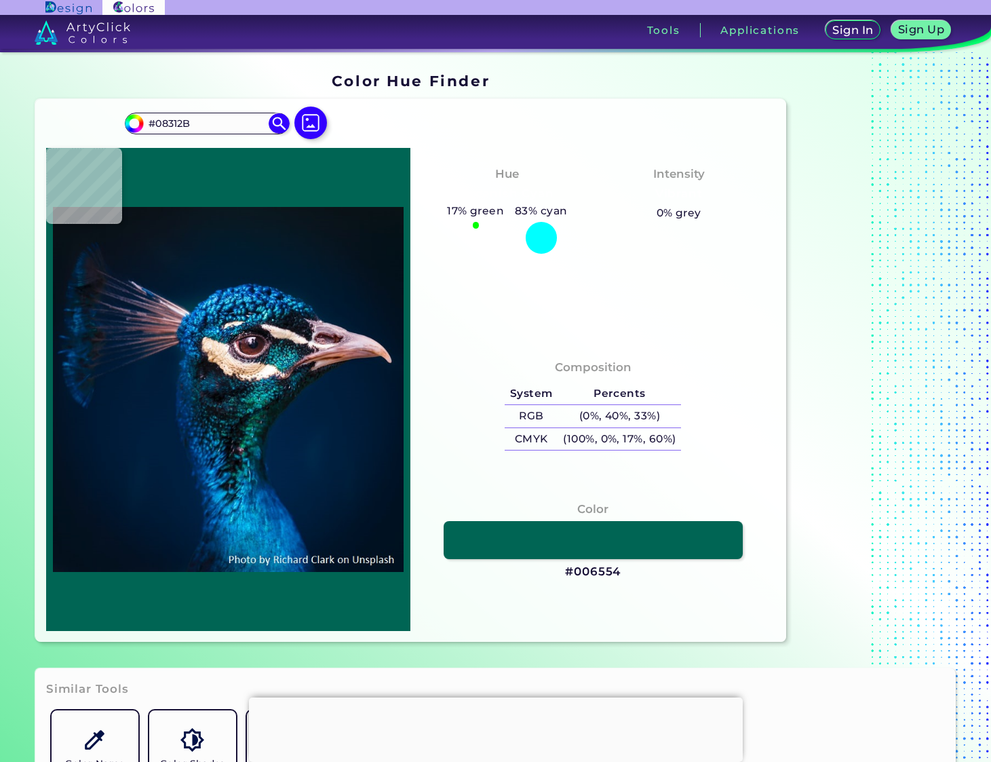
type input "#075F68"
type input "#003c3e"
type input "#003C3E"
type input "#064f5c"
type input "#064F5C"
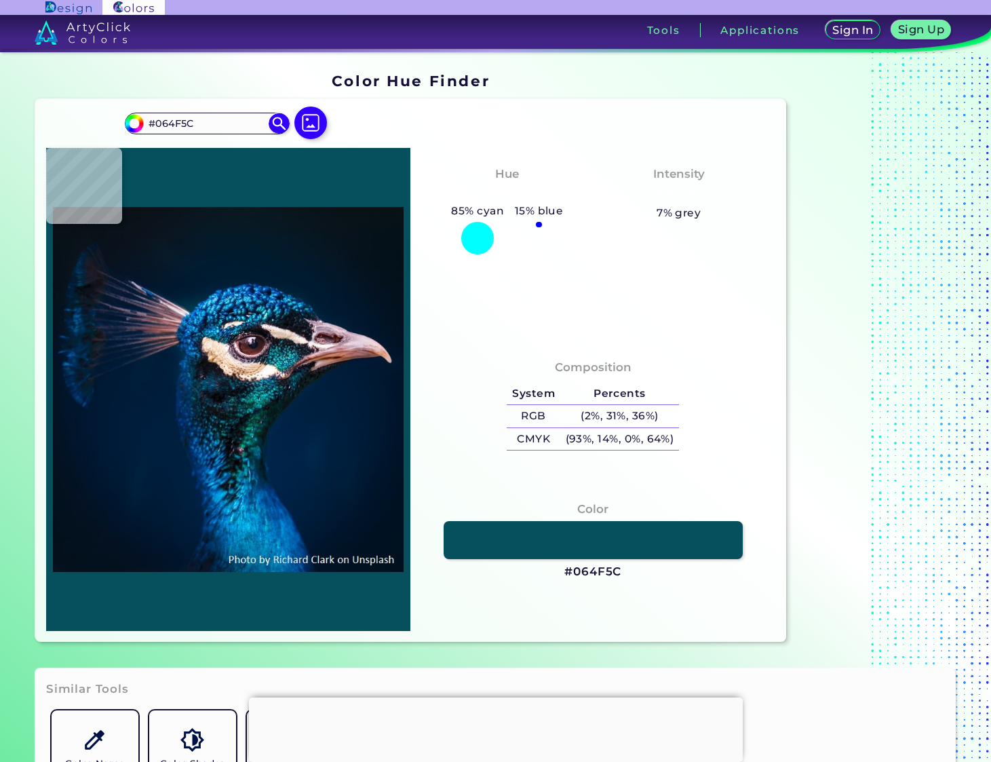
type input "#02596d"
type input "#02596D"
type input "#003549"
type input "#013345"
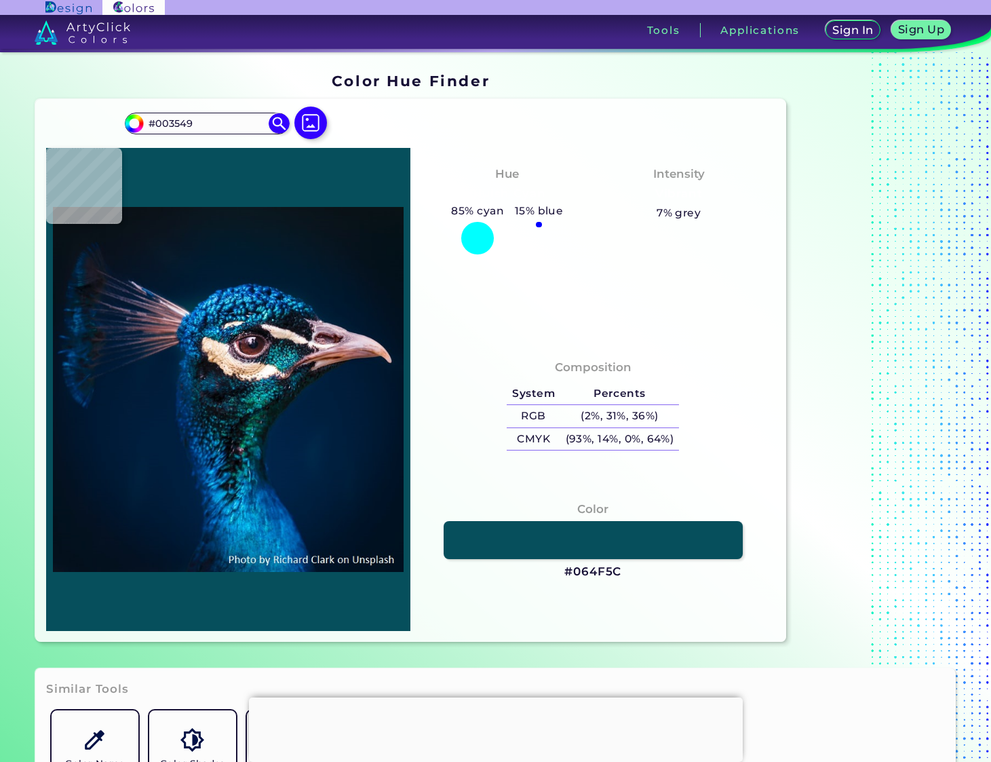
type input "#013345"
type input "#013a4e"
type input "#013A4E"
type input "#023d56"
type input "#023D56"
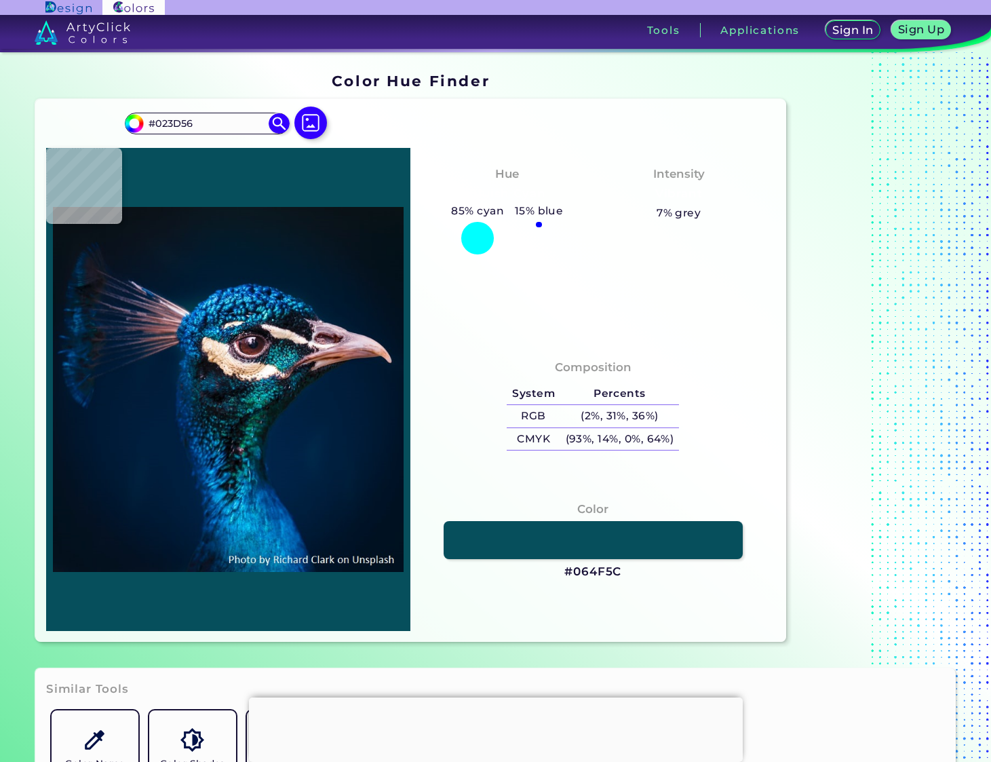
type input "#01385d"
type input "#01385D"
type input "#004270"
type input "#01406c"
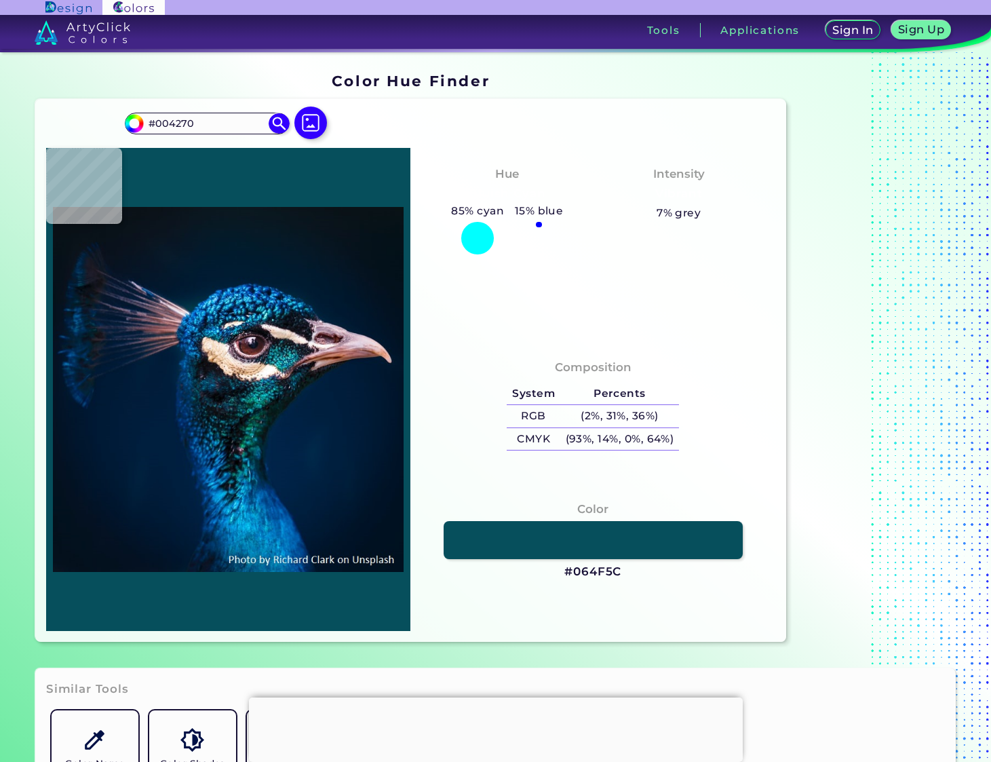
type input "#01406C"
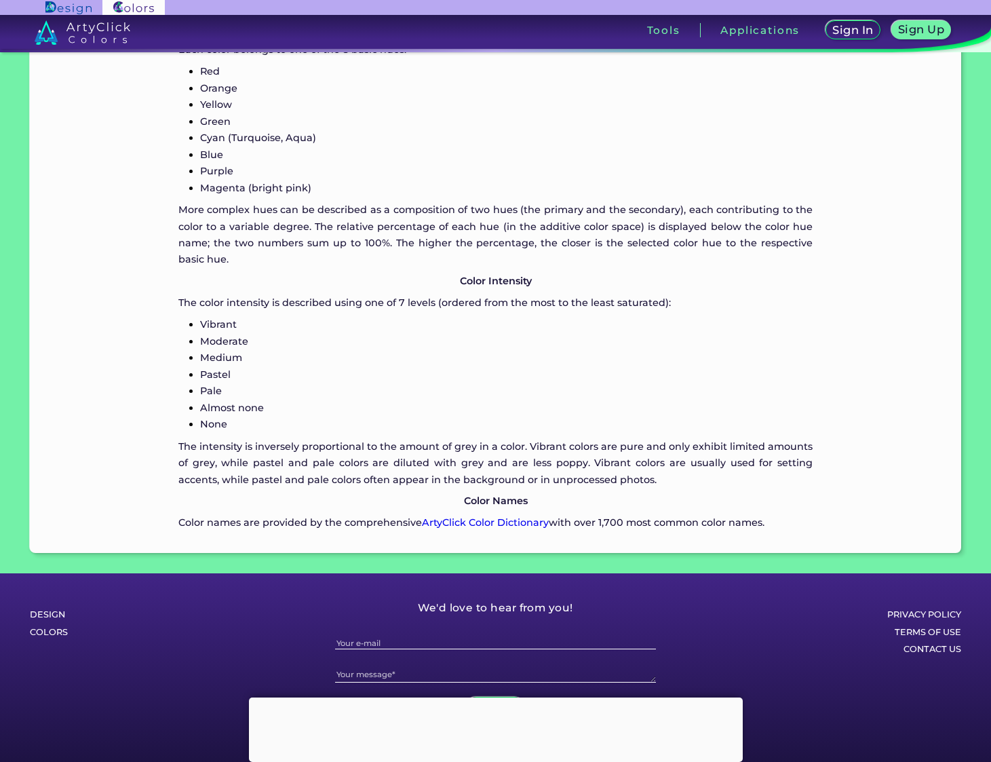
scroll to position [1428, 0]
